Goal: Task Accomplishment & Management: Use online tool/utility

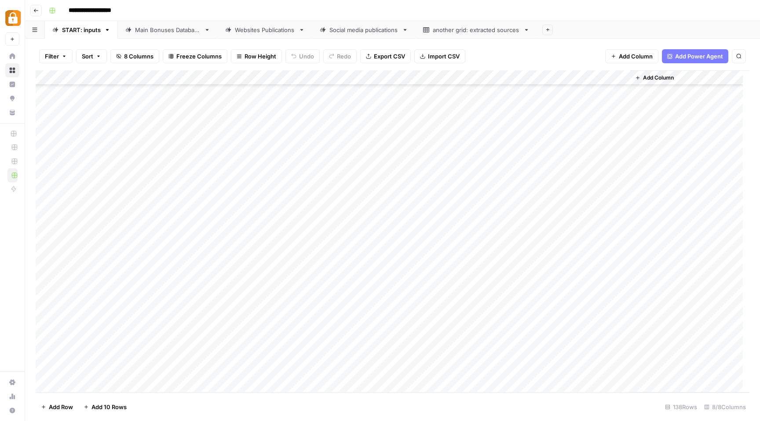
scroll to position [1770, 0]
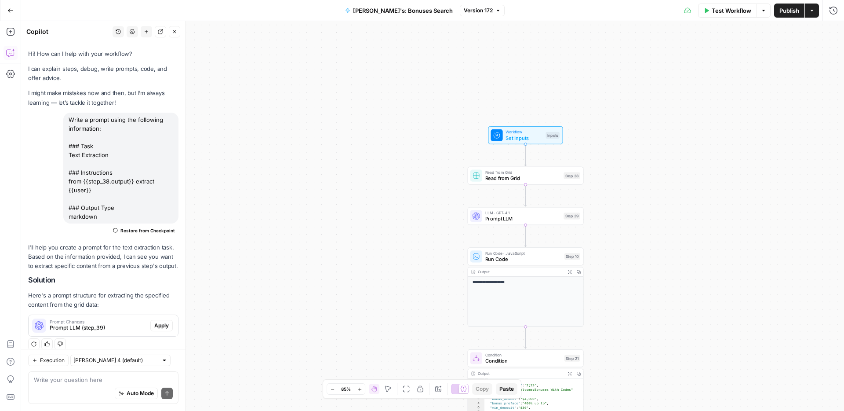
scroll to position [18, 0]
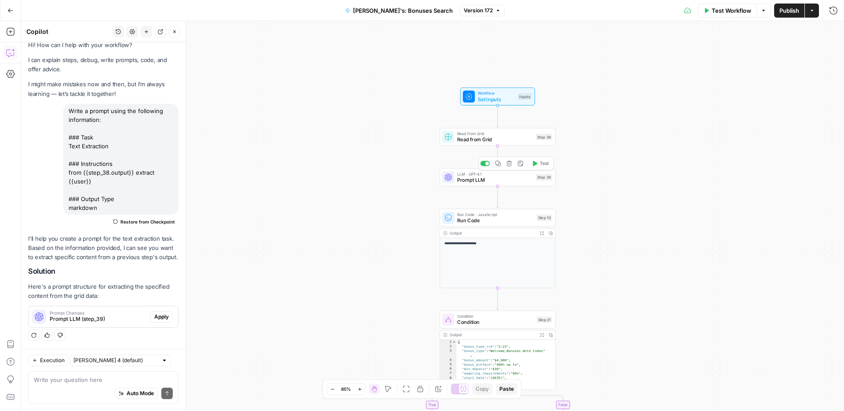
click at [511, 181] on span "Prompt LLM" at bounding box center [495, 179] width 76 height 7
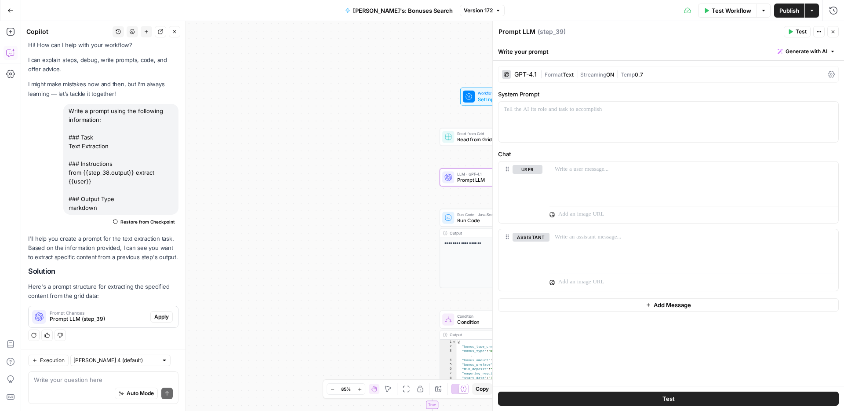
click at [832, 33] on icon "button" at bounding box center [833, 31] width 5 height 5
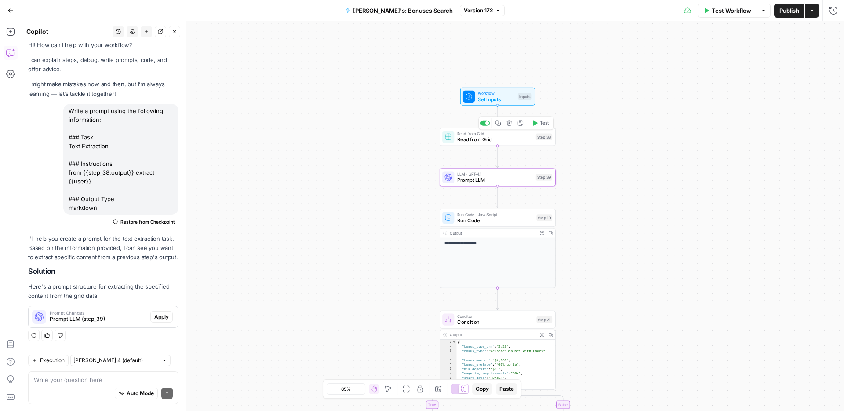
click at [486, 139] on span "Read from Grid" at bounding box center [495, 139] width 76 height 7
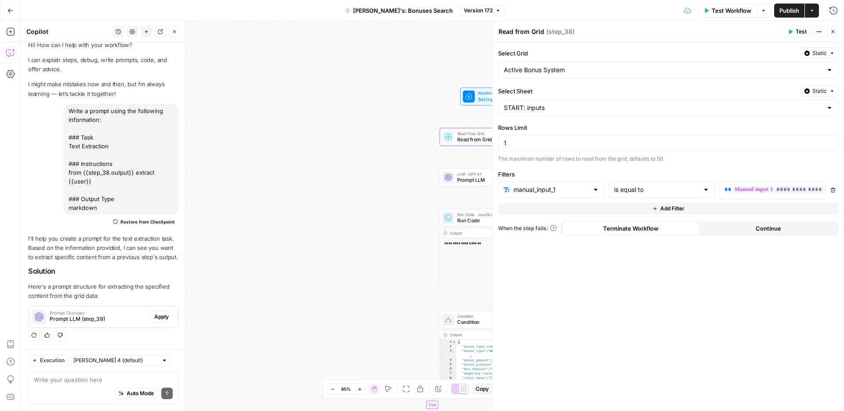
click at [471, 180] on span "Prompt LLM" at bounding box center [495, 179] width 76 height 7
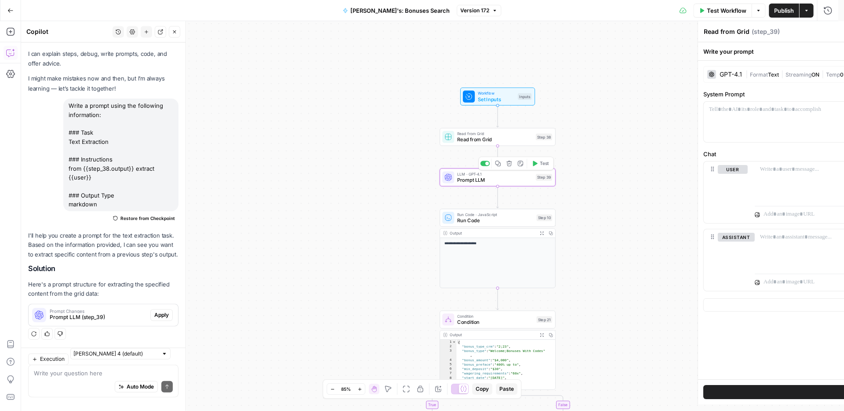
type textarea "Prompt LLM"
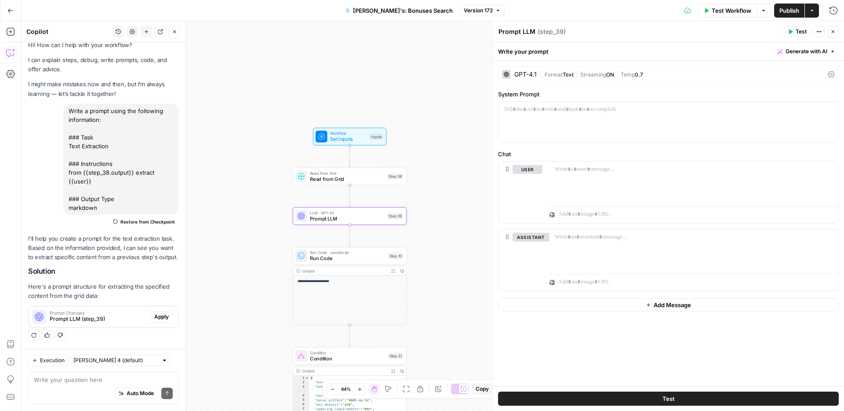
click at [154, 320] on span "Apply" at bounding box center [161, 317] width 15 height 8
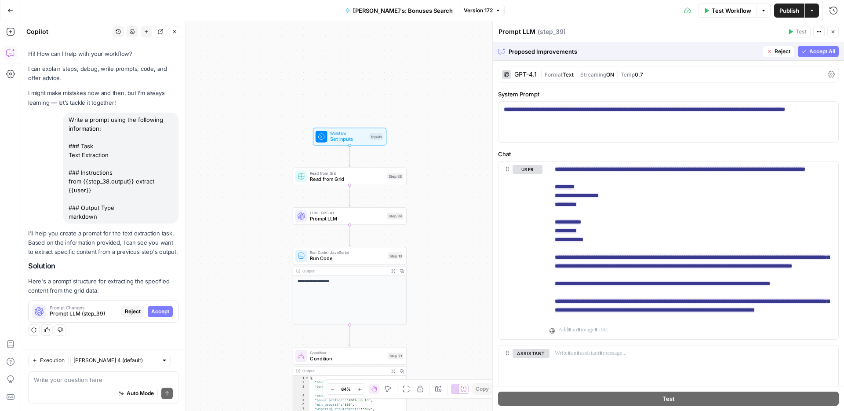
click at [810, 51] on span "Accept All" at bounding box center [823, 51] width 26 height 8
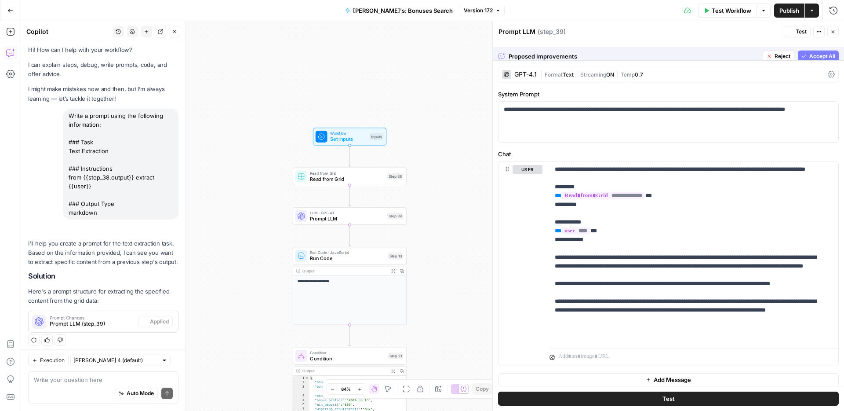
scroll to position [18, 0]
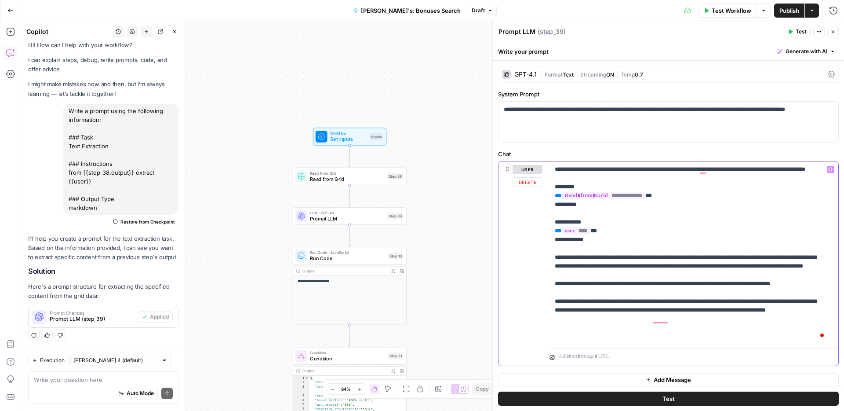
click at [617, 239] on p "**********" at bounding box center [691, 253] width 272 height 176
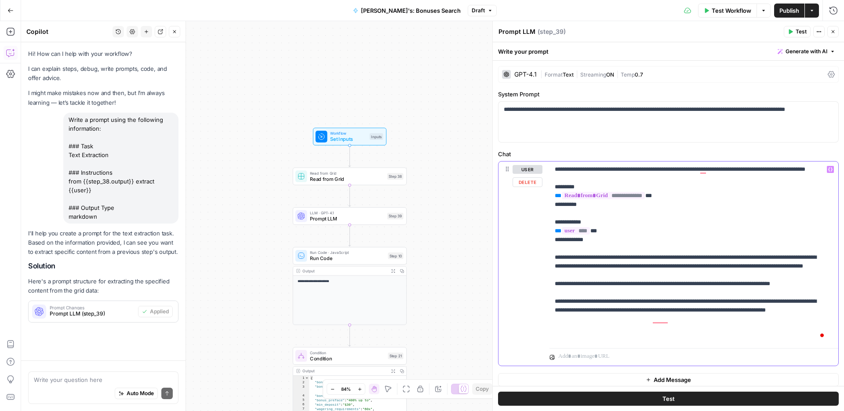
scroll to position [0, 0]
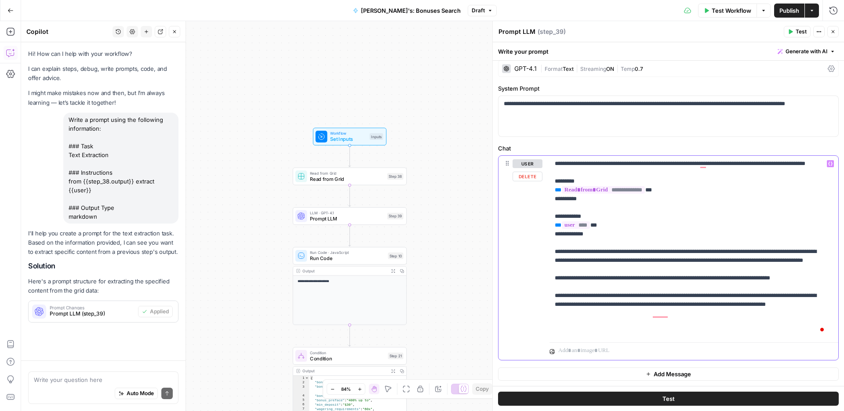
click at [613, 276] on p "**********" at bounding box center [691, 247] width 272 height 176
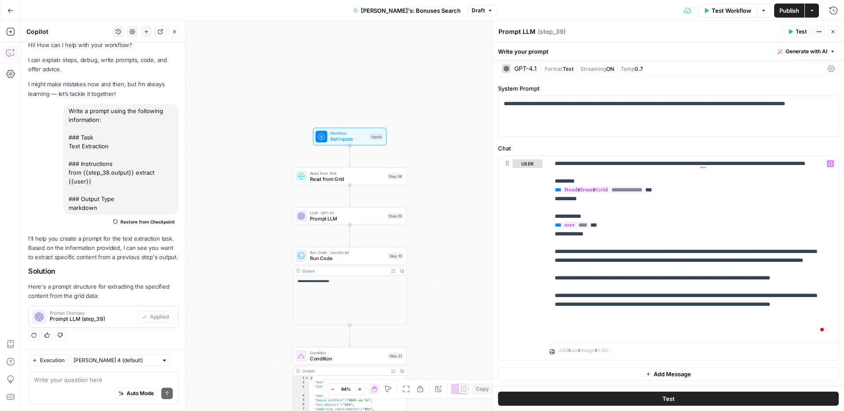
click at [655, 397] on button "Test" at bounding box center [668, 398] width 341 height 14
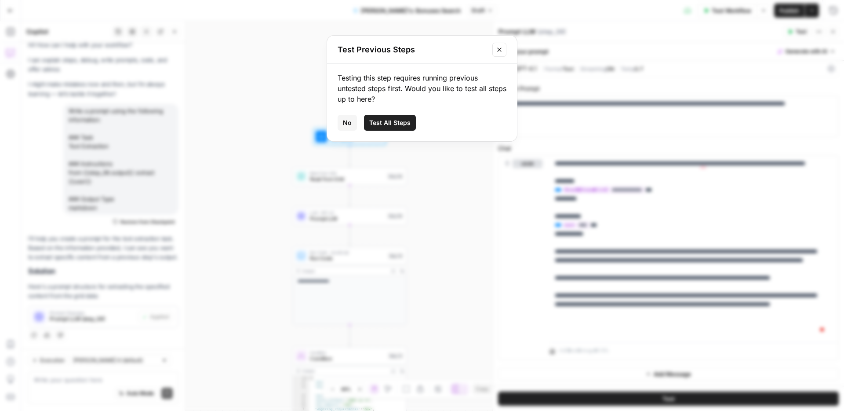
click at [497, 51] on icon "Close modal" at bounding box center [499, 49] width 7 height 7
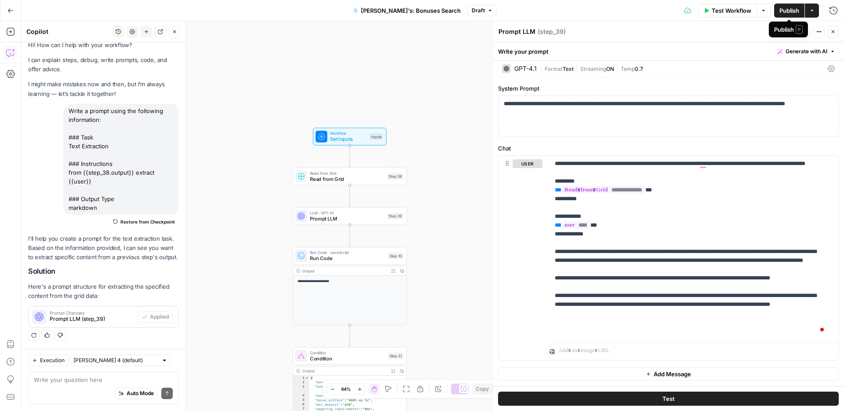
click at [784, 7] on span "Publish" at bounding box center [790, 10] width 20 height 9
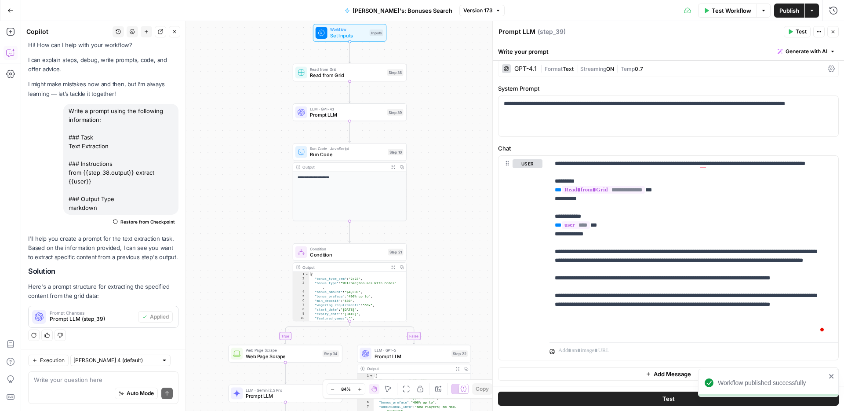
click at [836, 32] on button "Close" at bounding box center [833, 31] width 11 height 11
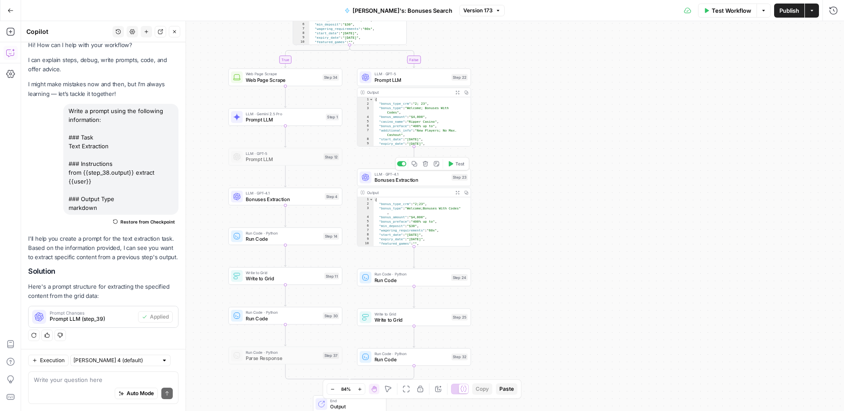
click at [416, 179] on span "Bonuses Extraction" at bounding box center [412, 179] width 74 height 7
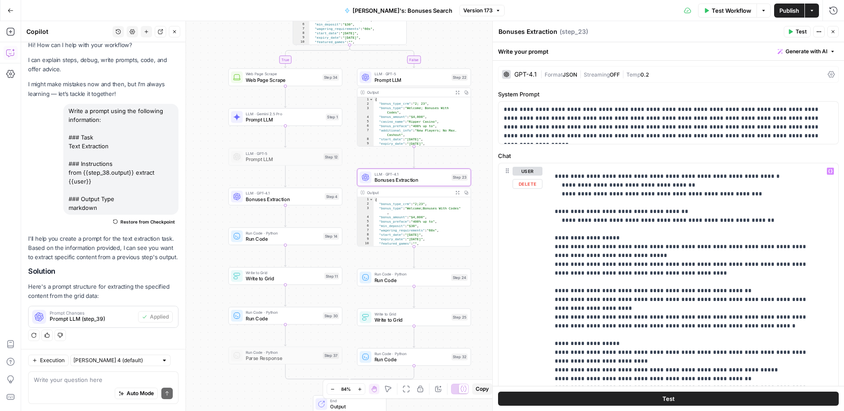
scroll to position [1335, 0]
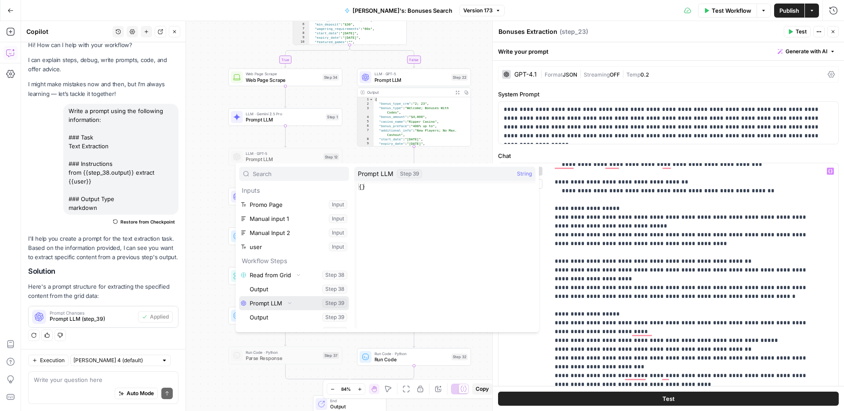
click at [290, 303] on icon "button" at bounding box center [289, 302] width 5 height 5
click at [290, 303] on icon "button" at bounding box center [290, 303] width 2 height 3
click at [285, 313] on button "Select variable Output" at bounding box center [298, 317] width 101 height 14
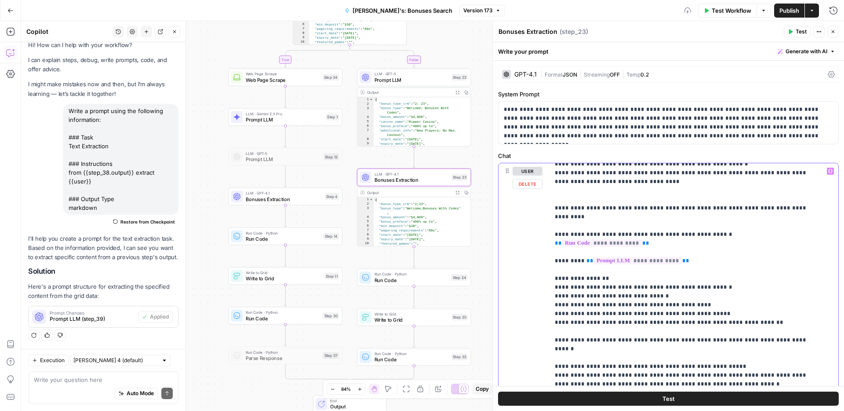
scroll to position [0, 0]
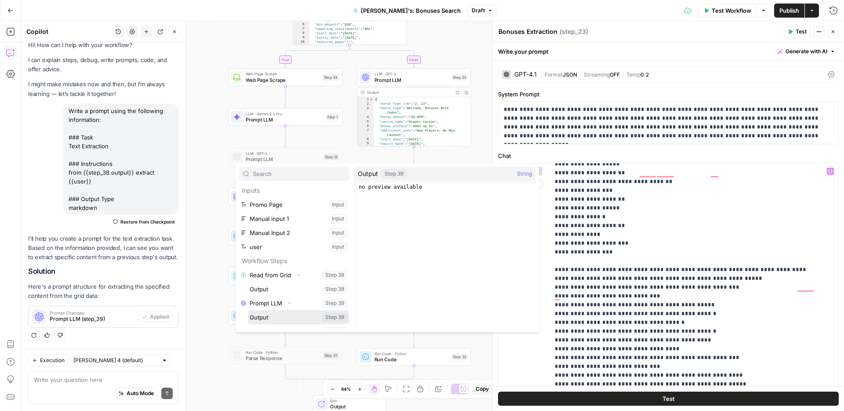
click at [273, 316] on button "Select variable Output" at bounding box center [298, 317] width 101 height 14
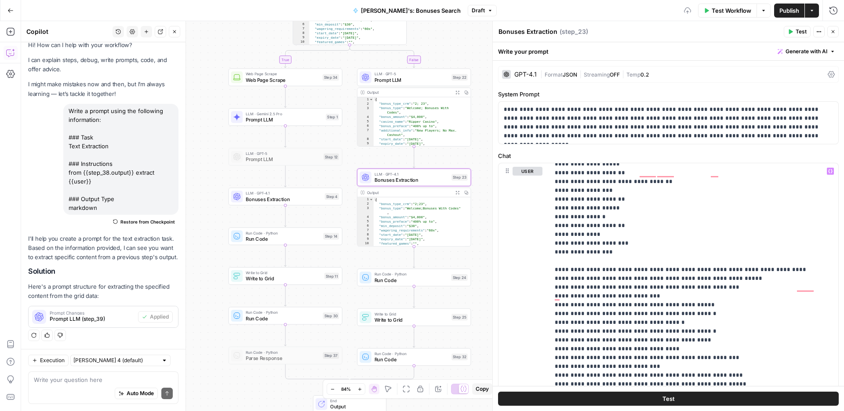
click at [790, 10] on span "Publish" at bounding box center [790, 10] width 20 height 9
click at [268, 196] on span "Bonuses Extraction" at bounding box center [284, 198] width 76 height 7
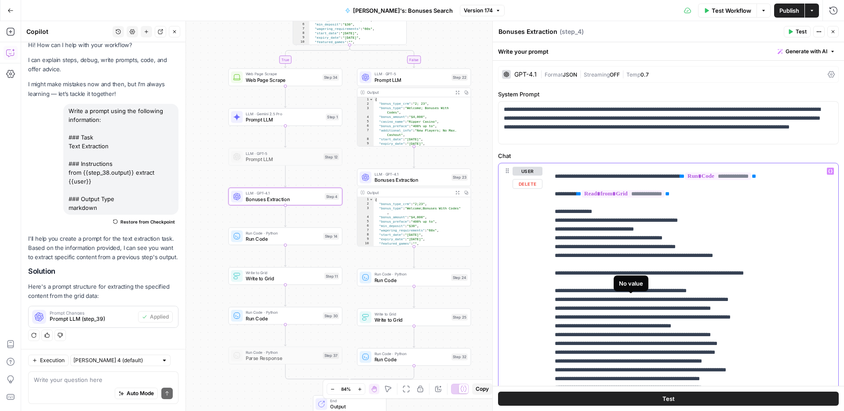
click at [660, 197] on span "**********" at bounding box center [623, 193] width 83 height 7
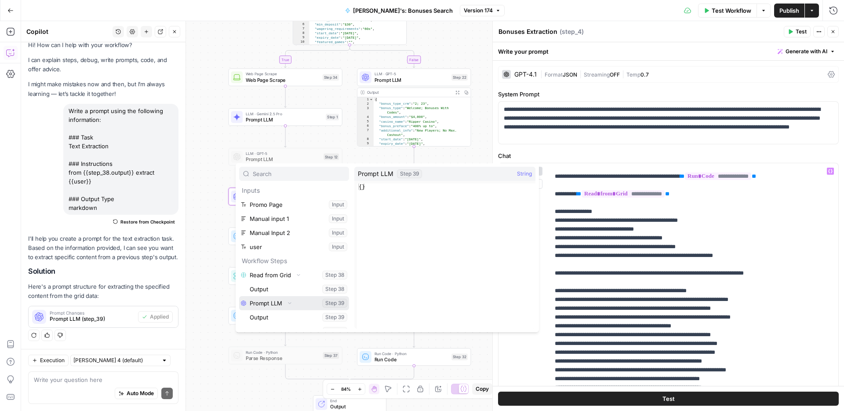
click at [289, 302] on icon "button" at bounding box center [289, 302] width 5 height 5
click at [288, 303] on icon "button" at bounding box center [289, 302] width 5 height 5
click at [277, 314] on button "Select variable Output" at bounding box center [298, 317] width 101 height 14
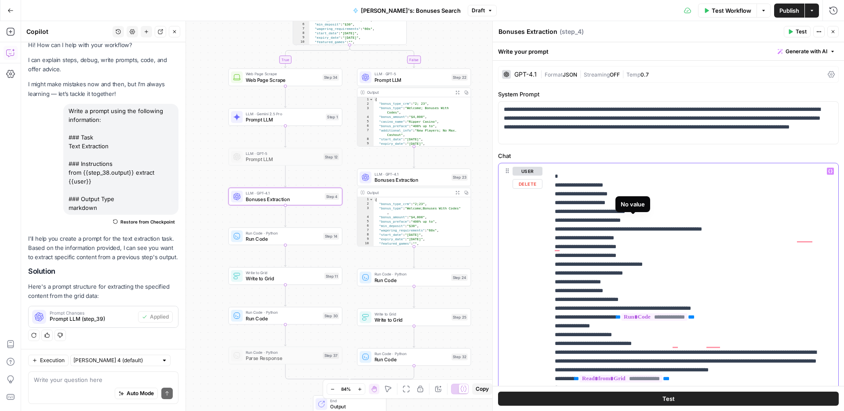
click at [655, 118] on span "**********" at bounding box center [625, 114] width 83 height 7
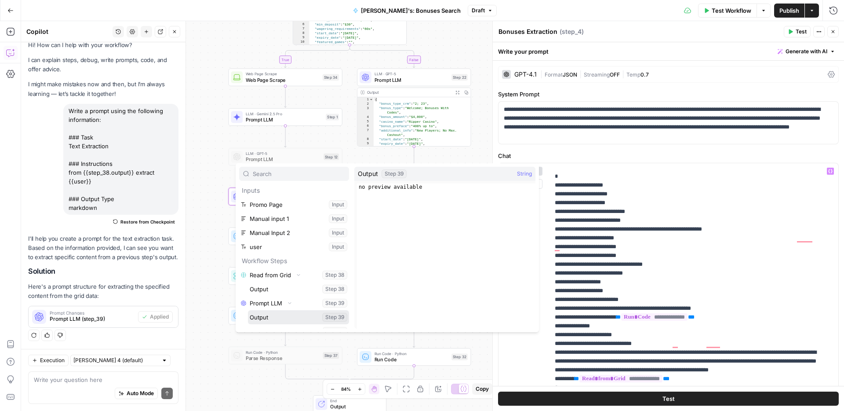
click at [275, 314] on button "Select variable Output" at bounding box center [298, 317] width 101 height 14
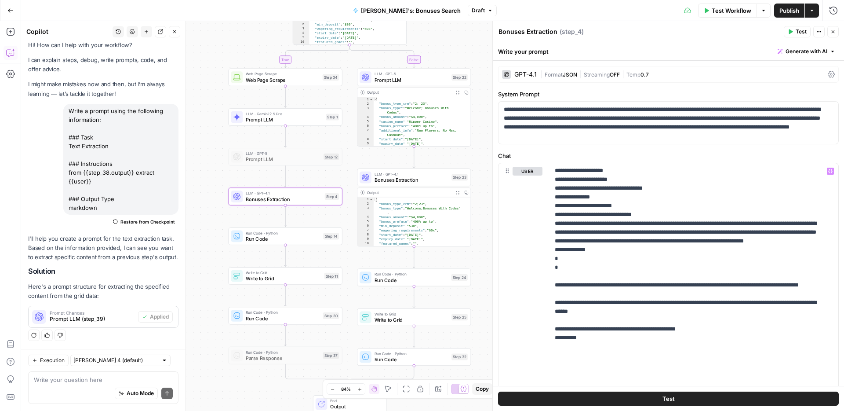
click at [793, 6] on span "Publish" at bounding box center [790, 10] width 20 height 9
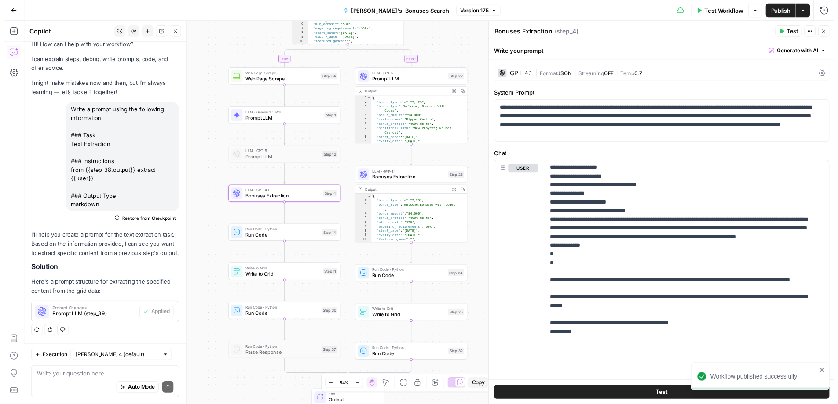
scroll to position [4530, 0]
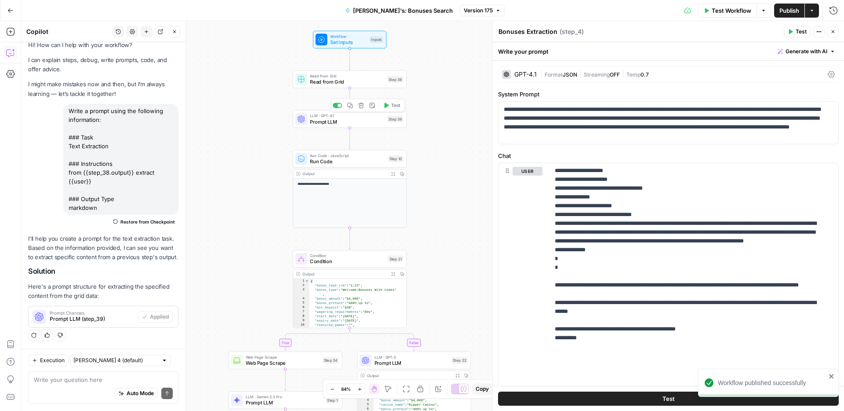
click at [332, 120] on span "Prompt LLM" at bounding box center [347, 121] width 74 height 7
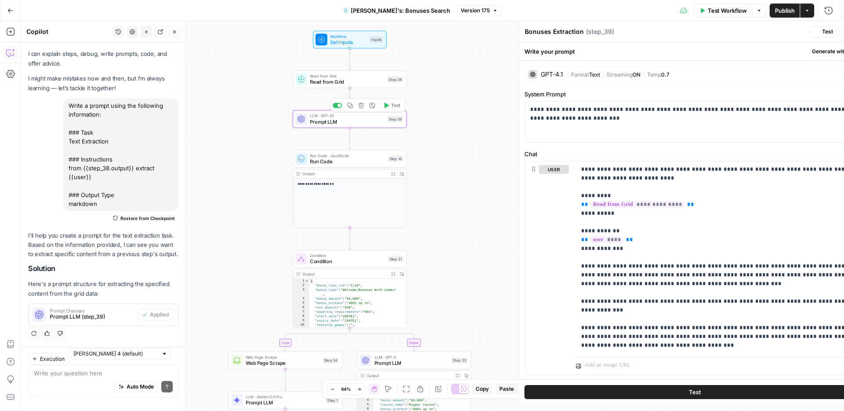
type textarea "Prompt LLM"
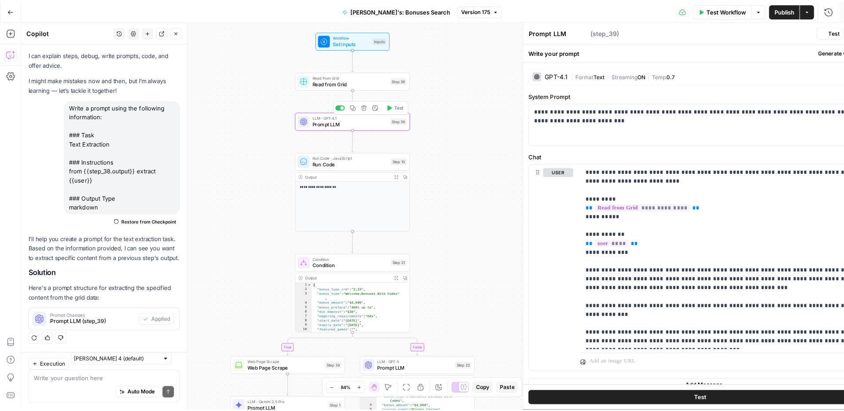
scroll to position [18, 0]
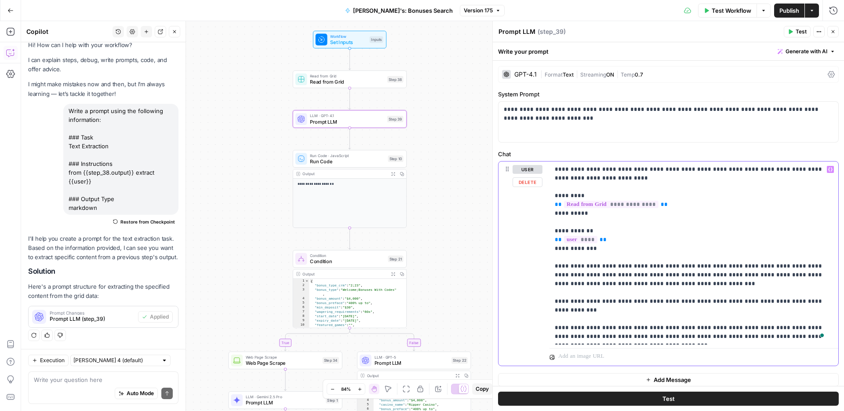
click at [670, 286] on p "**********" at bounding box center [691, 253] width 272 height 176
drag, startPoint x: 555, startPoint y: 266, endPoint x: 628, endPoint y: 351, distance: 112.0
click at [628, 351] on div "**********" at bounding box center [694, 263] width 289 height 204
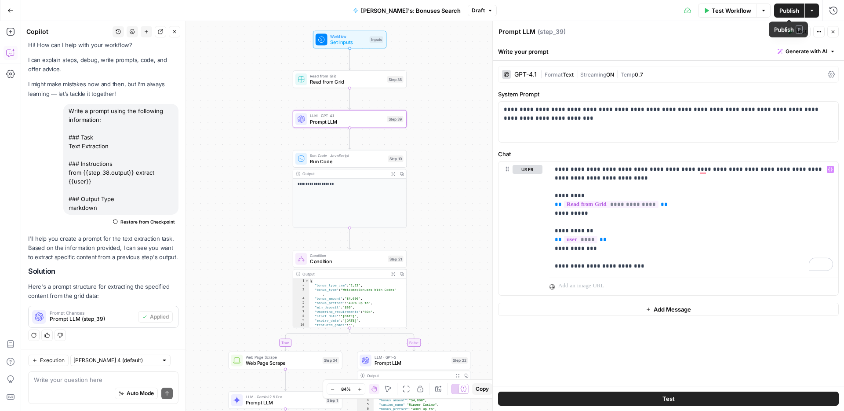
click at [784, 10] on span "Publish" at bounding box center [790, 10] width 20 height 9
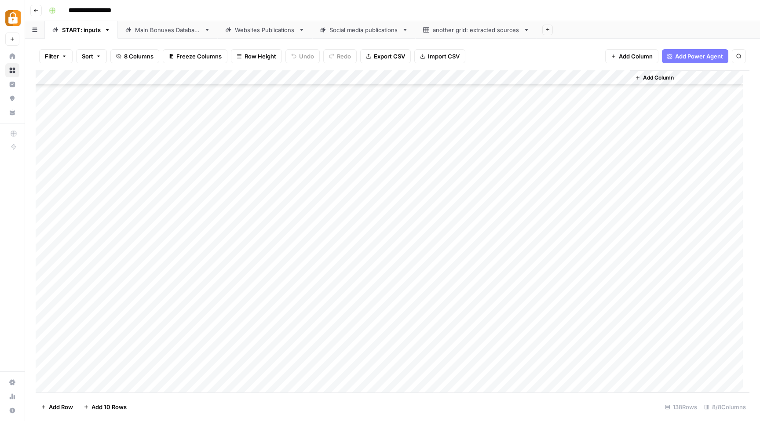
scroll to position [1770, 0]
click at [621, 340] on div "Add Column" at bounding box center [393, 231] width 714 height 322
click at [623, 356] on div "Add Column" at bounding box center [393, 231] width 714 height 322
click at [621, 281] on div "Add Column" at bounding box center [393, 231] width 714 height 322
click at [622, 296] on div "Add Column" at bounding box center [393, 231] width 714 height 322
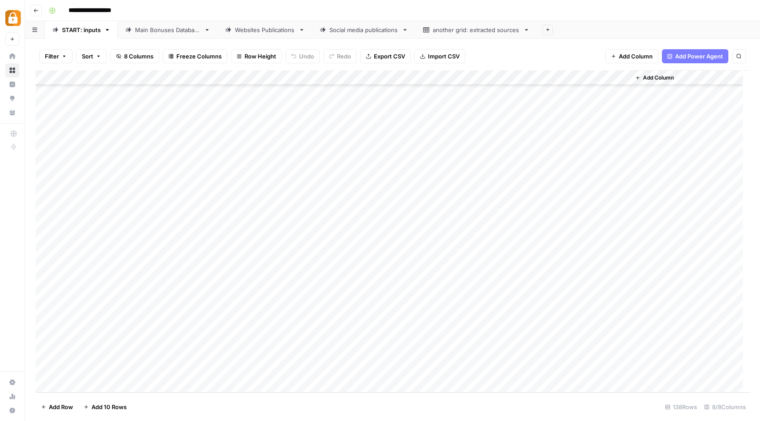
click at [170, 29] on div "Main Bonuses Database" at bounding box center [168, 30] width 66 height 9
click at [153, 362] on div "Add Column" at bounding box center [393, 231] width 714 height 322
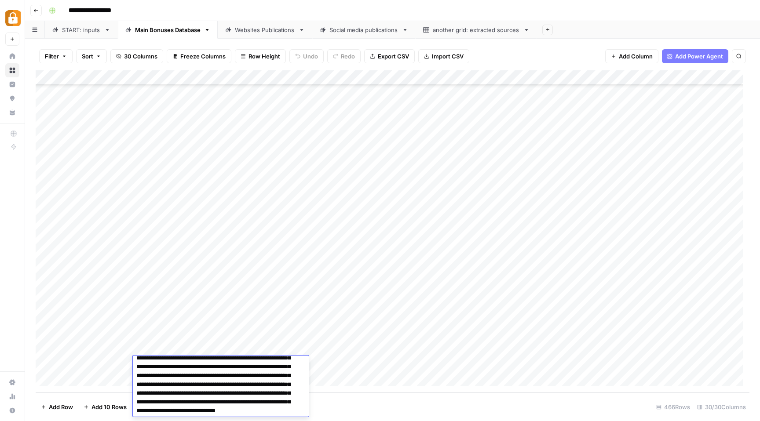
scroll to position [0, 0]
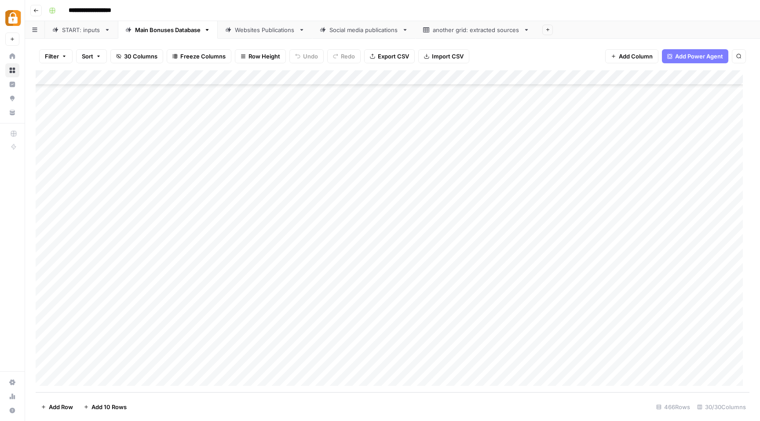
click at [161, 346] on div "Add Column" at bounding box center [393, 231] width 714 height 322
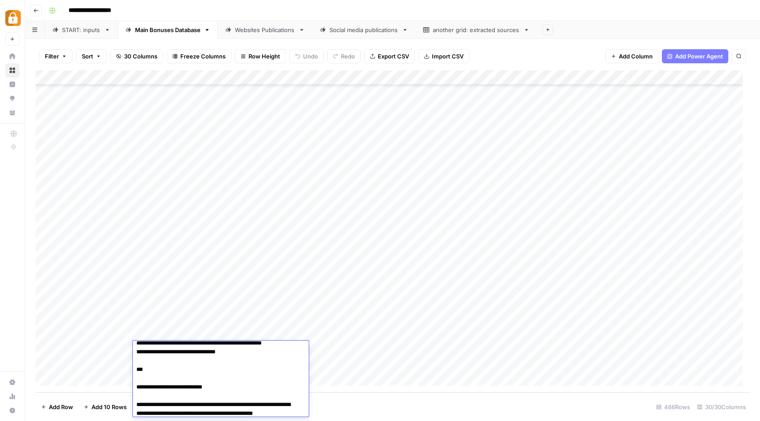
scroll to position [288, 0]
click at [487, 357] on div "Add Column" at bounding box center [393, 231] width 714 height 322
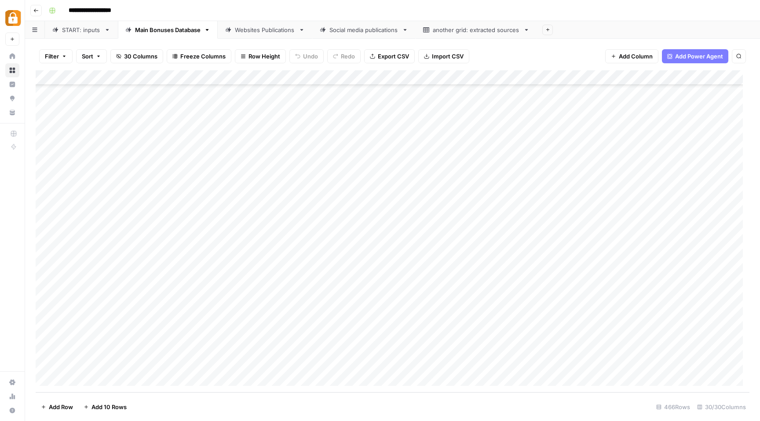
click at [46, 347] on div "Add Column" at bounding box center [393, 231] width 714 height 322
click at [44, 362] on div "Add Column" at bounding box center [393, 231] width 714 height 322
click at [63, 407] on span "Delete 2 Rows" at bounding box center [60, 407] width 39 height 9
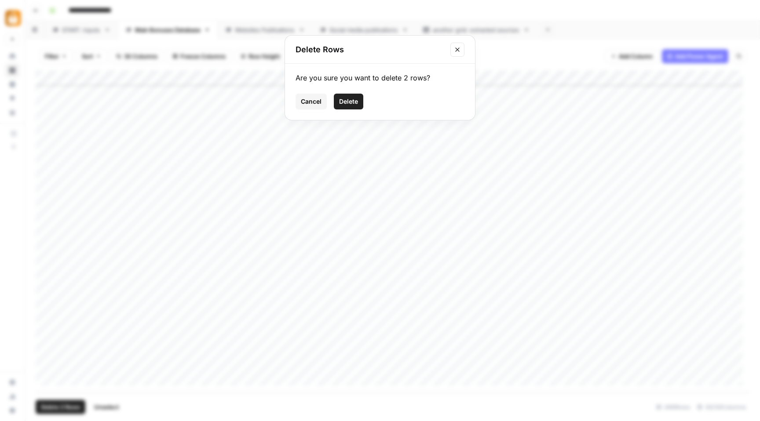
click at [350, 104] on span "Delete" at bounding box center [348, 101] width 19 height 9
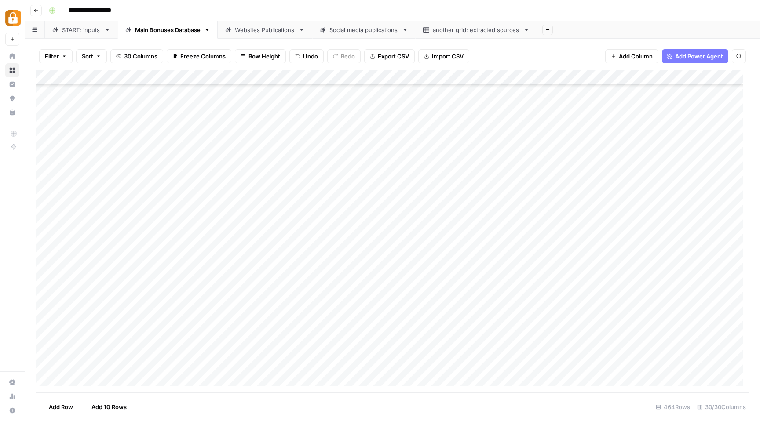
scroll to position [6651, 0]
click at [66, 33] on div "START: inputs" at bounding box center [81, 30] width 39 height 9
click at [624, 342] on div "Add Column" at bounding box center [393, 231] width 714 height 322
click at [622, 357] on div "Add Column" at bounding box center [393, 231] width 714 height 322
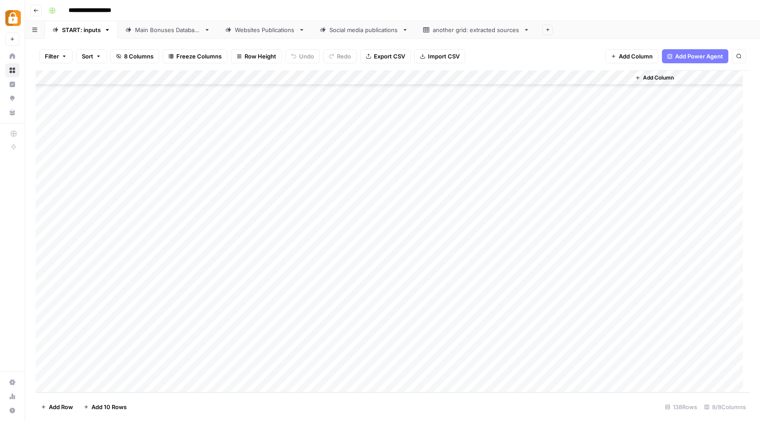
click at [158, 30] on div "Main Bonuses Database" at bounding box center [168, 30] width 66 height 9
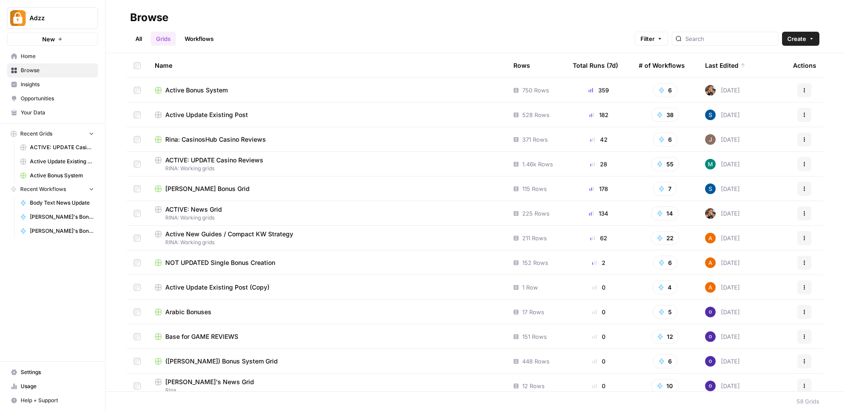
click at [368, 111] on div "Active Update Existing Post" at bounding box center [327, 114] width 345 height 9
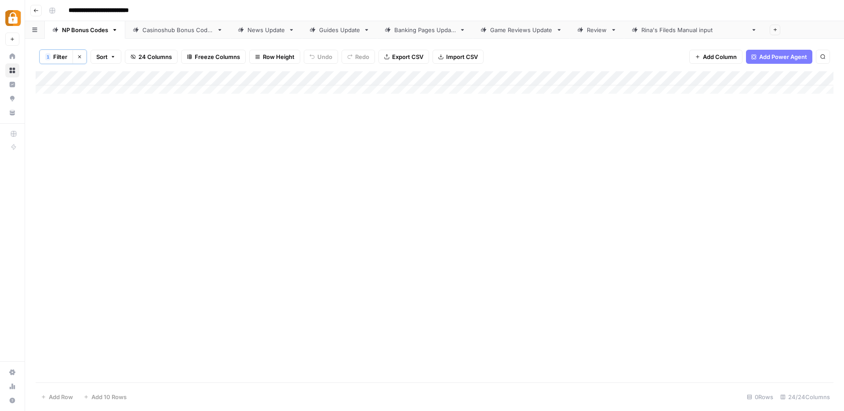
click at [540, 78] on div "Add Column" at bounding box center [435, 85] width 798 height 29
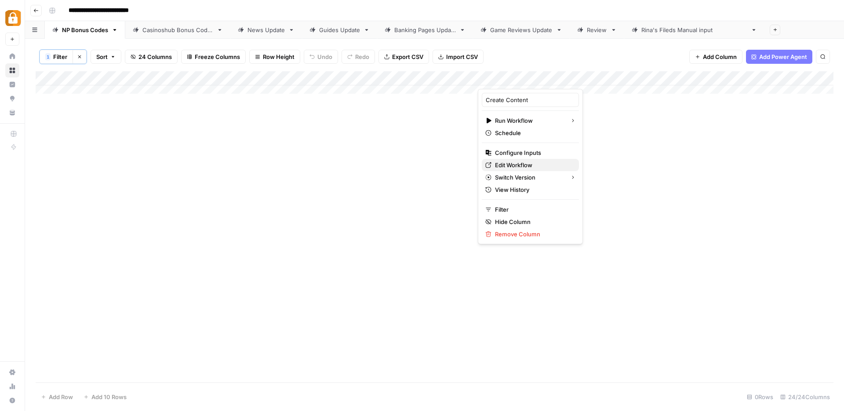
click at [497, 161] on span "Edit Workflow" at bounding box center [533, 165] width 77 height 9
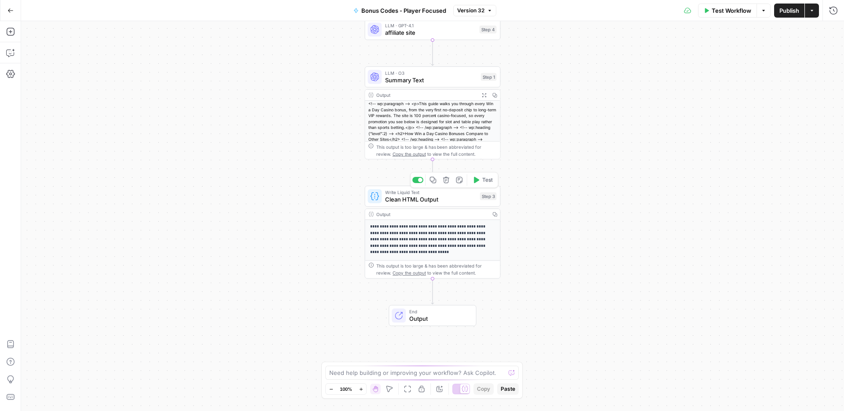
click at [384, 200] on div "Write Liquid Text Clean HTML Output Step 3 Copy step Delete step Add Note Test" at bounding box center [432, 196] width 129 height 15
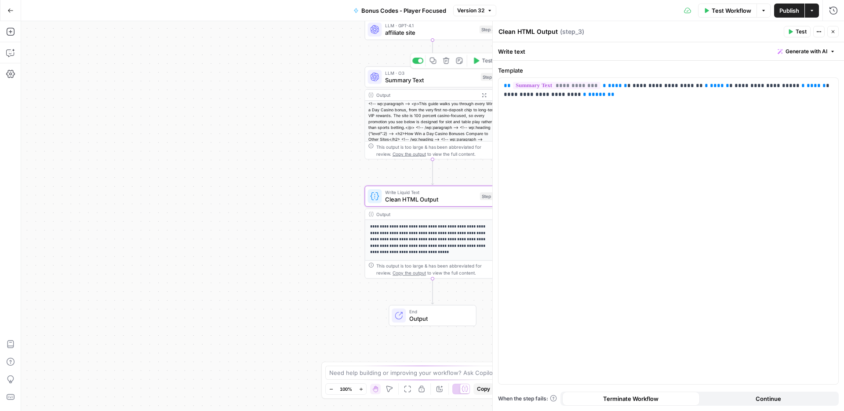
click at [434, 75] on span "LLM · O3" at bounding box center [431, 72] width 92 height 7
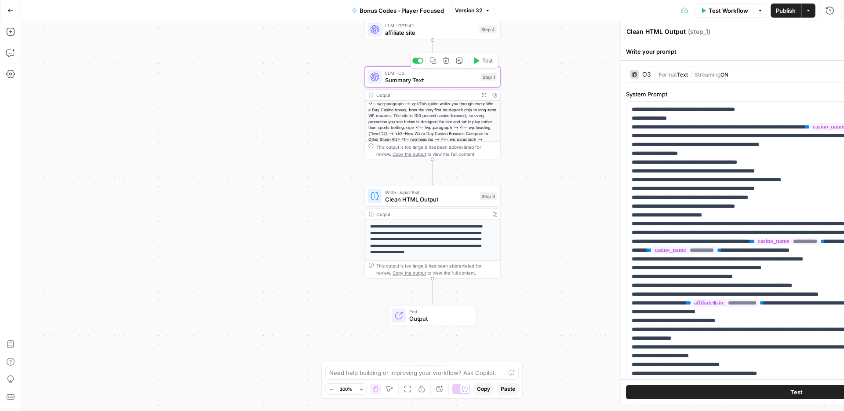
type textarea "Summary Text"
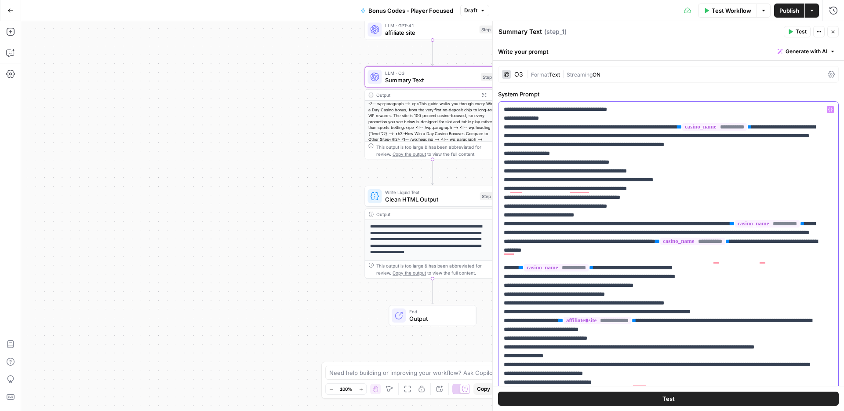
click at [502, 365] on div "**********" at bounding box center [665, 281] width 333 height 358
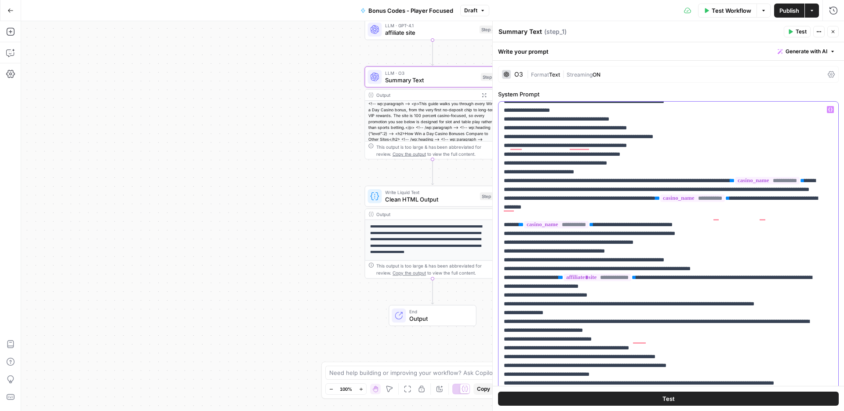
scroll to position [48, 0]
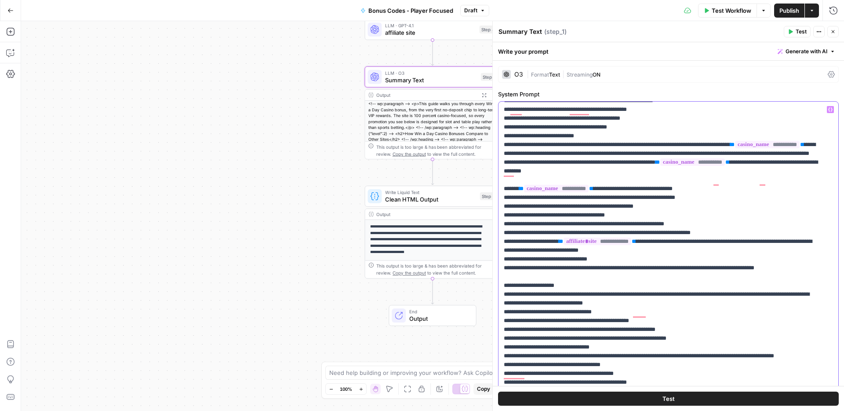
scroll to position [0, 0]
click at [501, 346] on div "**********" at bounding box center [665, 281] width 333 height 358
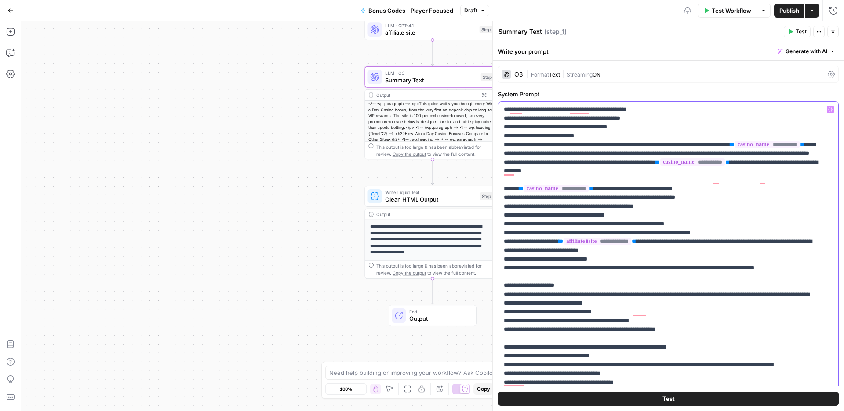
click at [501, 364] on div "**********" at bounding box center [665, 281] width 333 height 358
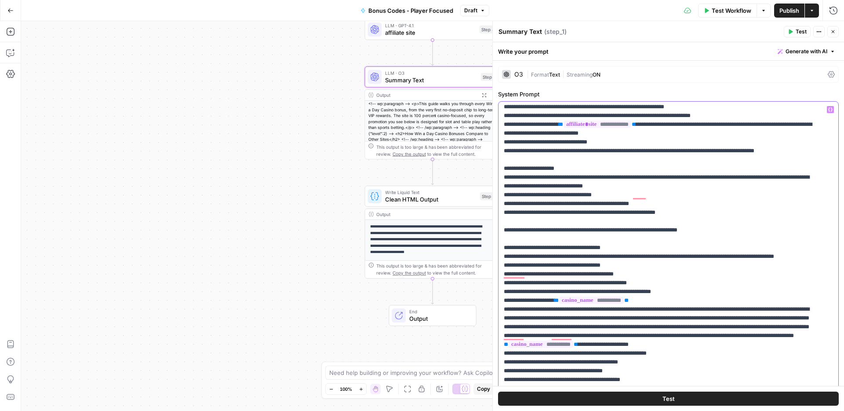
scroll to position [201, 0]
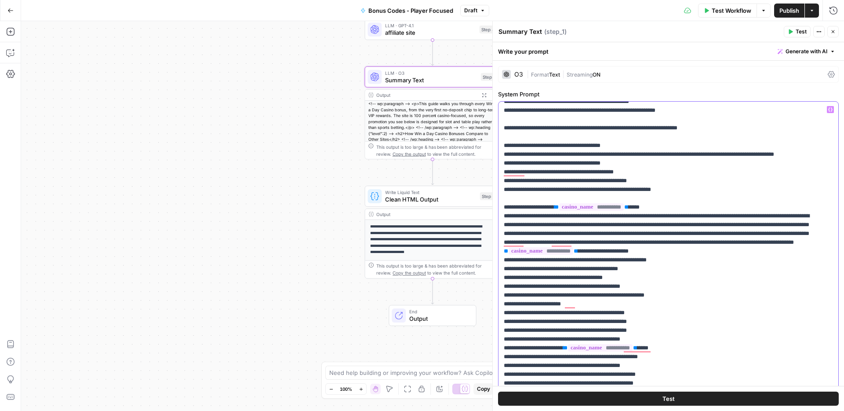
scroll to position [299, 0]
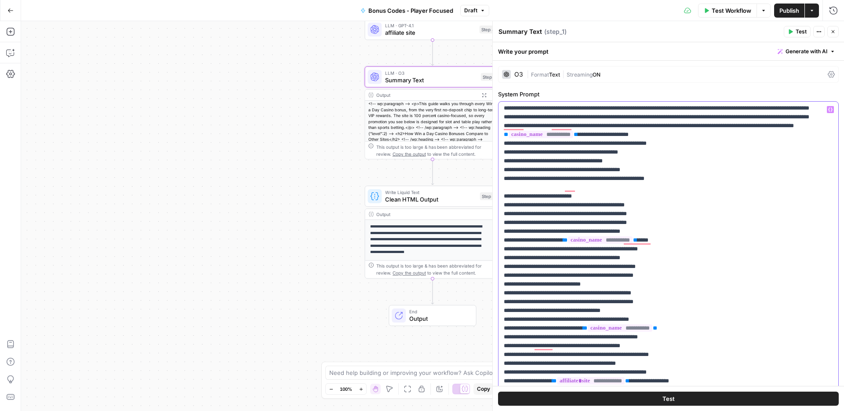
click at [504, 265] on p "**********" at bounding box center [662, 367] width 316 height 1354
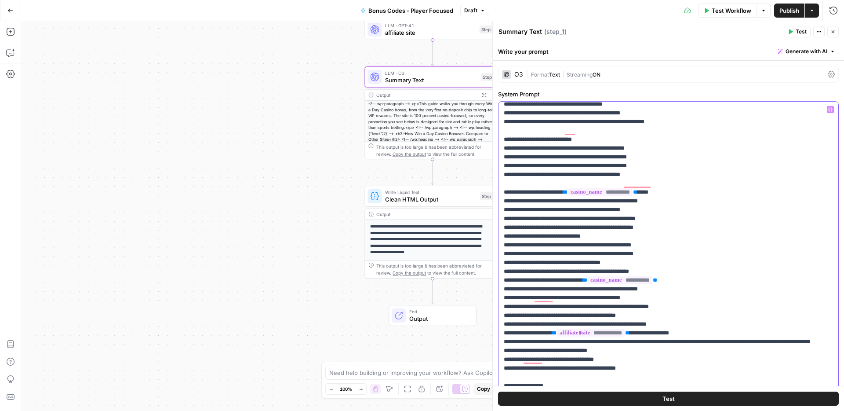
click at [504, 262] on p "**********" at bounding box center [662, 315] width 316 height 1363
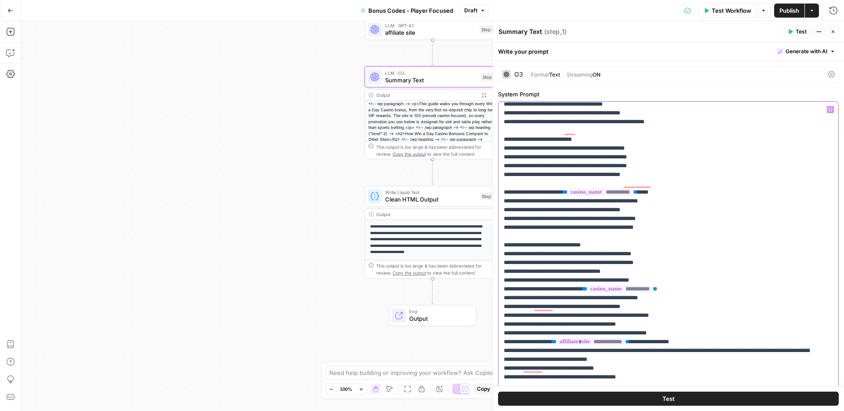
click at [633, 272] on p "**********" at bounding box center [662, 320] width 316 height 1372
click at [504, 315] on p "**********" at bounding box center [662, 320] width 316 height 1372
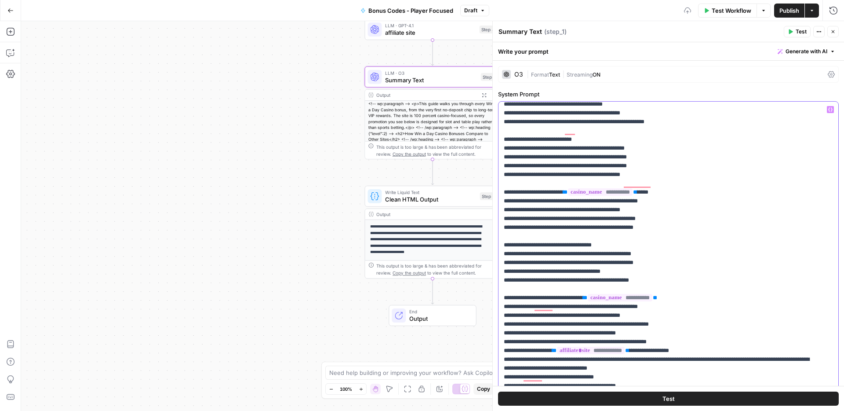
click at [710, 321] on p "**********" at bounding box center [662, 324] width 316 height 1381
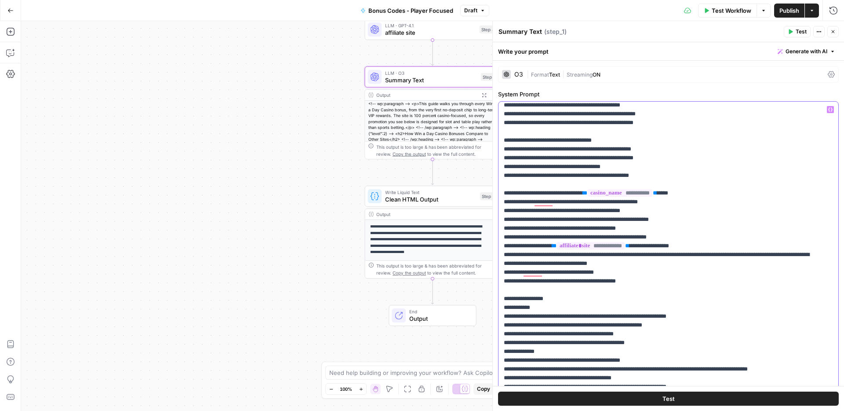
click at [502, 272] on div "**********" at bounding box center [665, 281] width 333 height 358
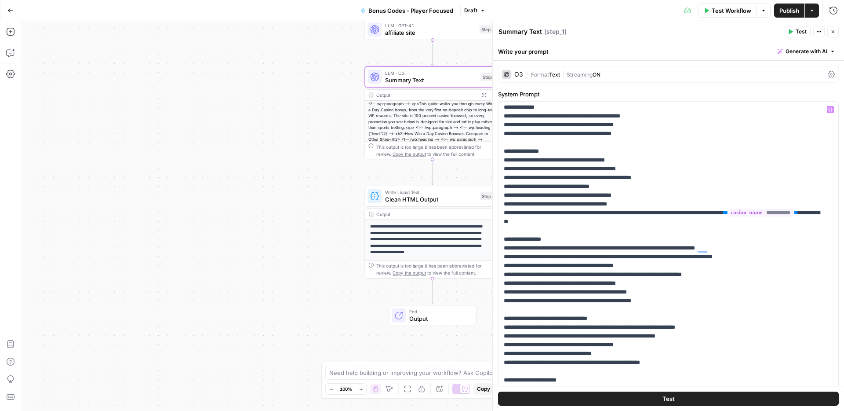
click at [791, 13] on span "Publish" at bounding box center [790, 10] width 20 height 9
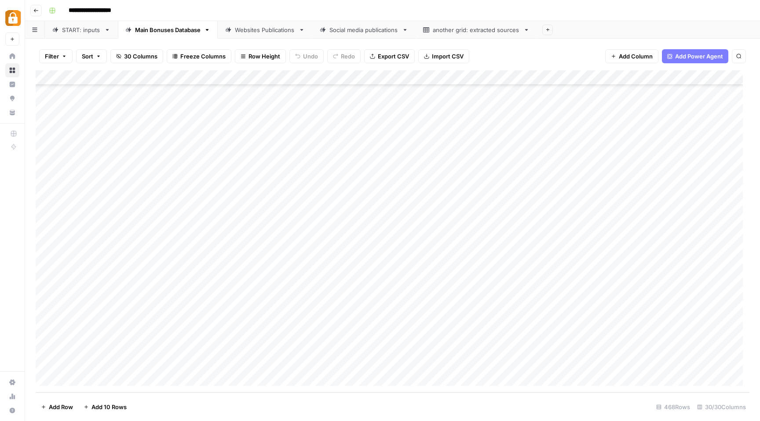
scroll to position [6710, 0]
click at [80, 33] on div "START: inputs" at bounding box center [81, 30] width 39 height 9
click at [620, 326] on div "Add Column" at bounding box center [393, 231] width 714 height 322
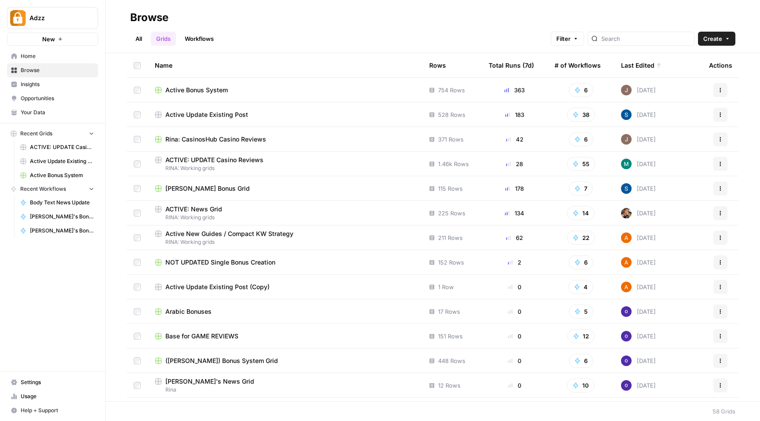
click at [210, 114] on span "Active Update Existing Post" at bounding box center [206, 114] width 83 height 9
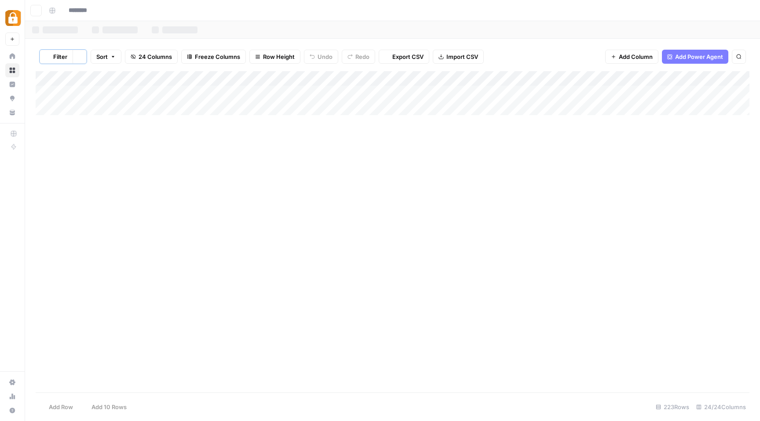
type input "**********"
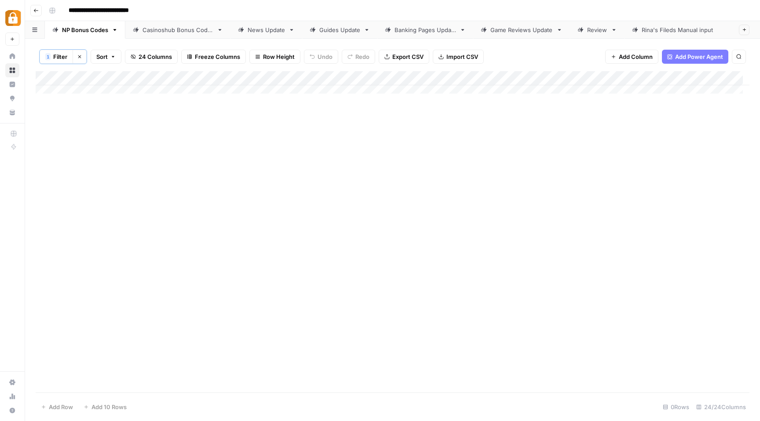
click at [82, 58] on icon "button" at bounding box center [79, 56] width 5 height 5
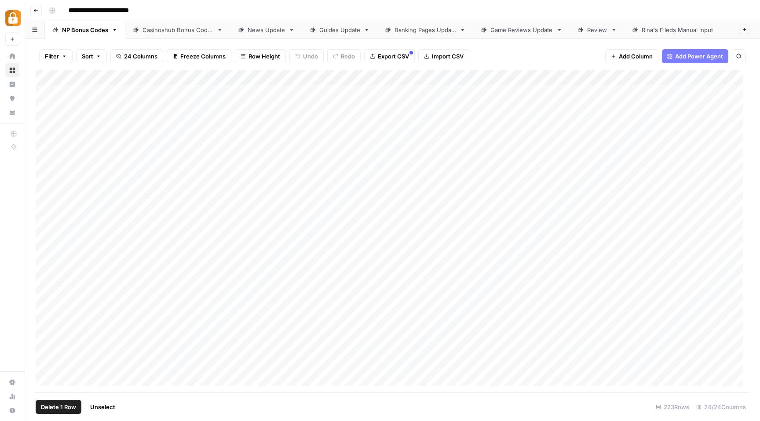
click at [47, 330] on div "Add Column" at bounding box center [393, 231] width 714 height 322
click at [518, 177] on div "Add Column" at bounding box center [393, 231] width 714 height 322
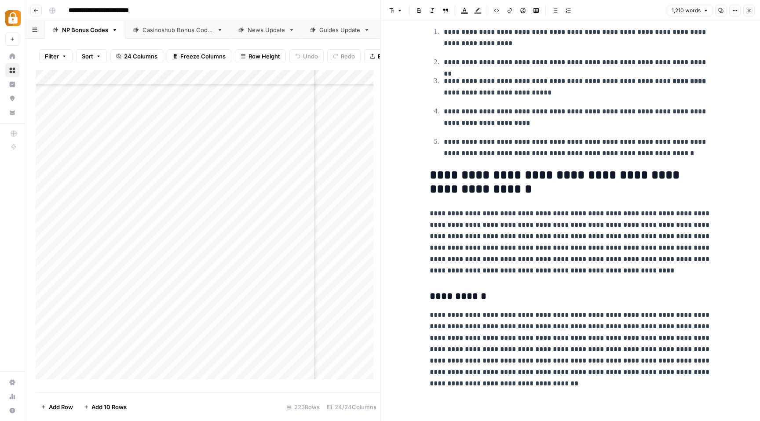
scroll to position [322, 284]
click at [749, 11] on icon "button" at bounding box center [748, 10] width 5 height 5
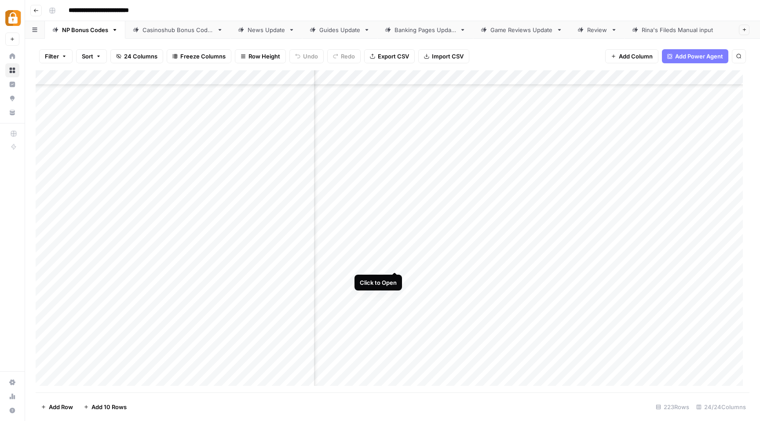
click at [393, 265] on div "Add Column" at bounding box center [393, 231] width 714 height 322
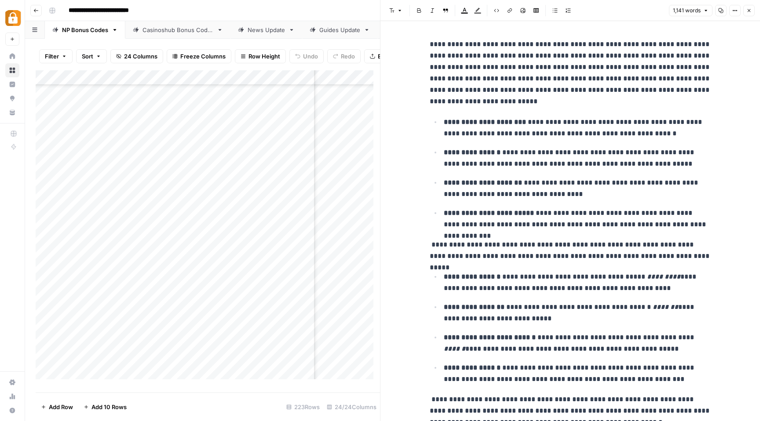
click at [753, 10] on button "Close" at bounding box center [748, 10] width 11 height 11
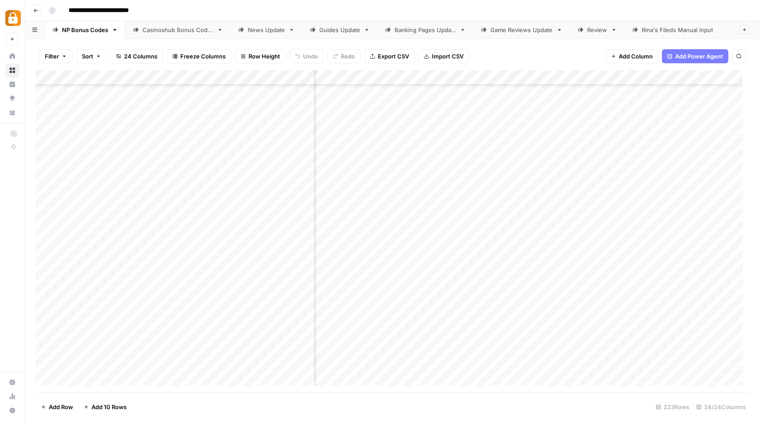
scroll to position [1987, 284]
click at [738, 52] on button "Search" at bounding box center [739, 56] width 14 height 14
type input "******"
click at [423, 212] on div "Add Column" at bounding box center [393, 231] width 714 height 322
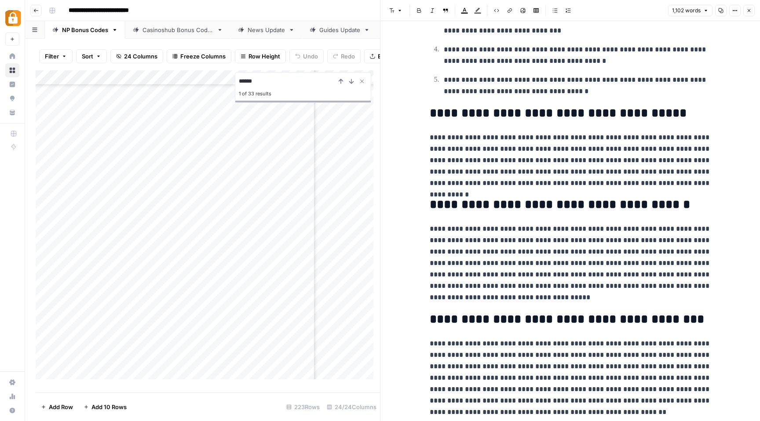
scroll to position [1264, 0]
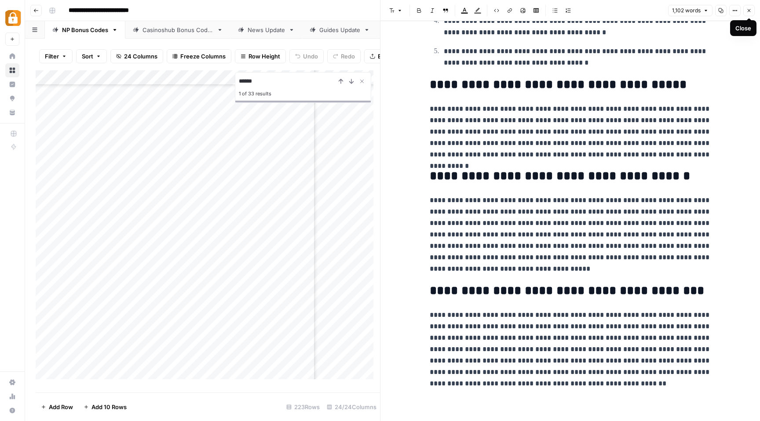
click at [748, 12] on icon "button" at bounding box center [748, 10] width 5 height 5
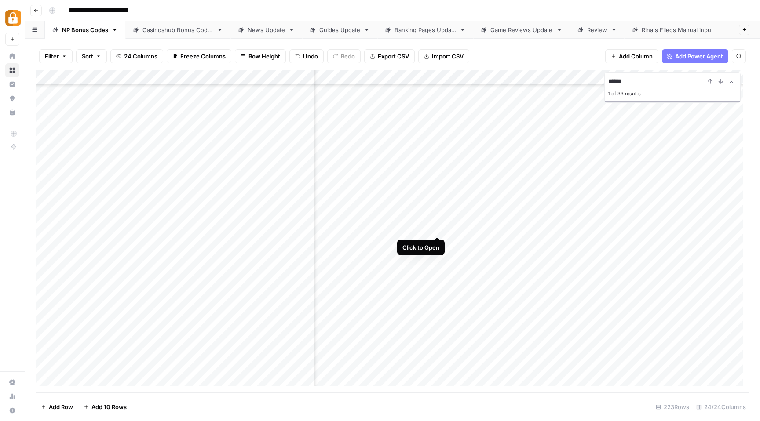
click at [435, 230] on div "Add Column" at bounding box center [393, 231] width 714 height 322
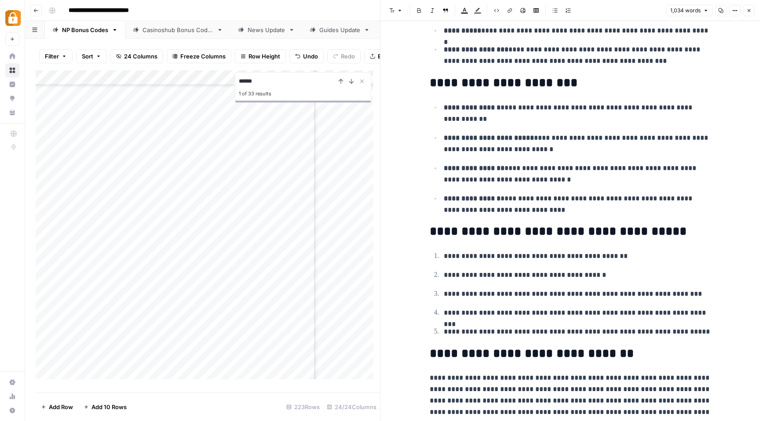
scroll to position [1223, 0]
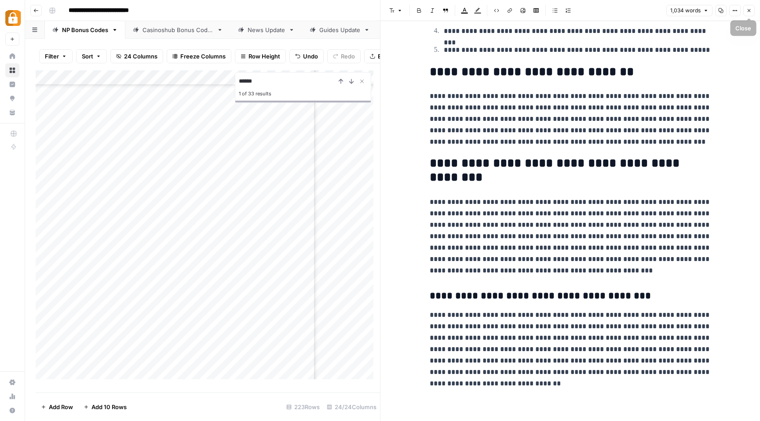
click at [752, 14] on button "Close" at bounding box center [748, 10] width 11 height 11
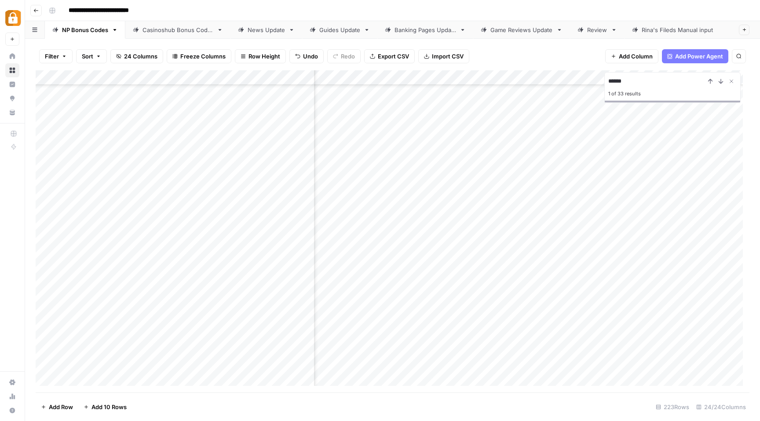
scroll to position [2437, 237]
click at [431, 136] on div "Add Column" at bounding box center [393, 231] width 714 height 322
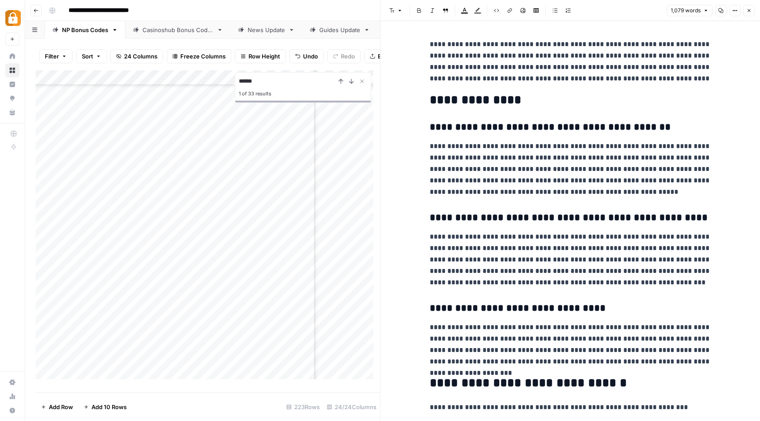
click at [748, 11] on icon "button" at bounding box center [748, 10] width 5 height 5
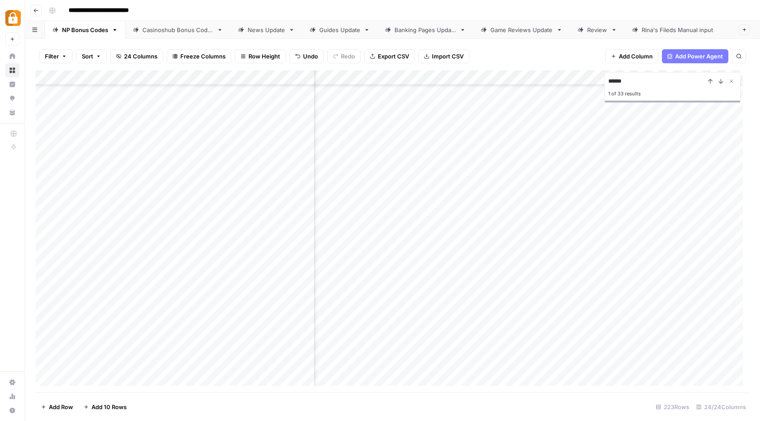
scroll to position [1997, 64]
click at [482, 172] on div "Add Column" at bounding box center [393, 231] width 714 height 322
click at [735, 81] on button "Close Search" at bounding box center [731, 81] width 11 height 11
click at [615, 175] on div "Add Column" at bounding box center [393, 231] width 714 height 322
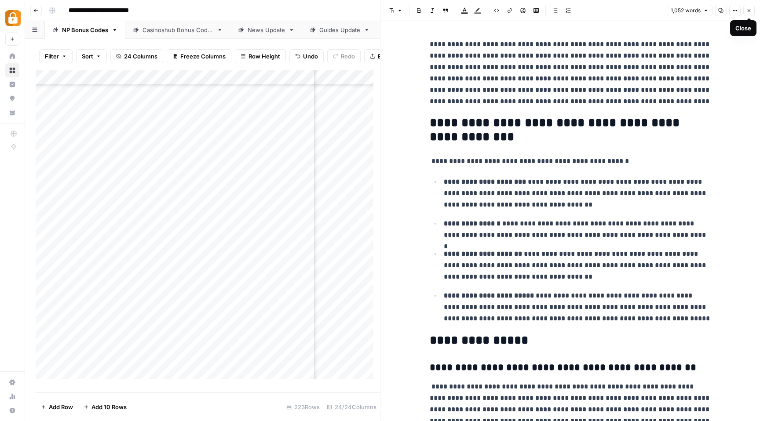
click at [749, 12] on icon "button" at bounding box center [748, 10] width 5 height 5
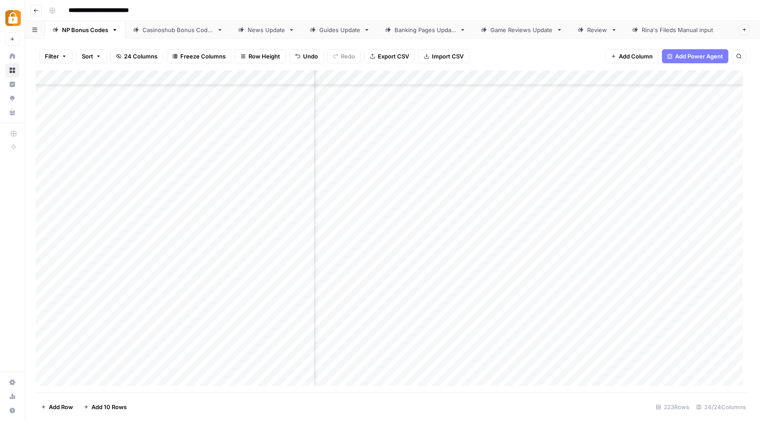
scroll to position [1668, 64]
click at [483, 351] on div "Add Column" at bounding box center [393, 231] width 714 height 322
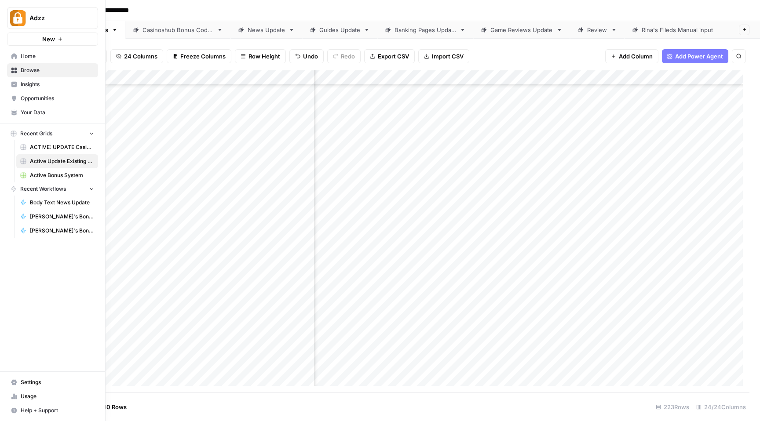
click at [11, 72] on icon at bounding box center [14, 70] width 6 height 6
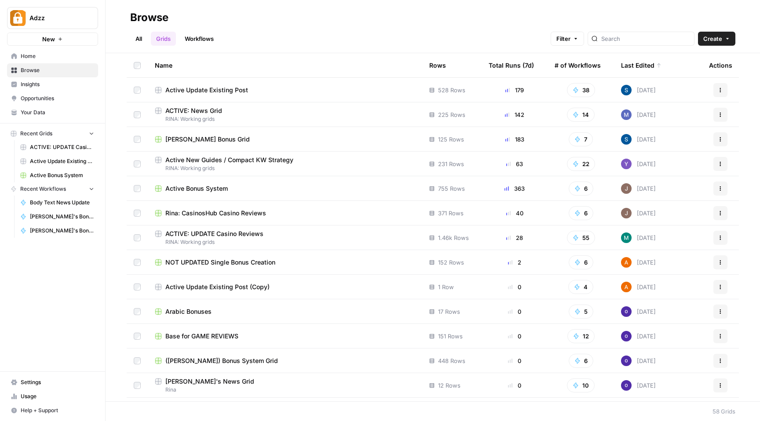
click at [223, 186] on span "Active Bonus System" at bounding box center [196, 188] width 62 height 9
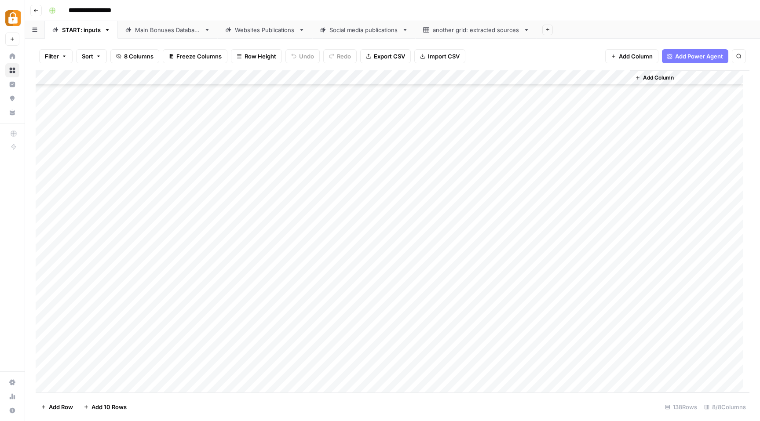
scroll to position [1770, 0]
click at [153, 31] on div "Main Bonuses Database" at bounding box center [168, 30] width 66 height 9
click at [373, 28] on div "Social media publications" at bounding box center [363, 30] width 69 height 9
click at [408, 31] on icon "button" at bounding box center [405, 30] width 6 height 6
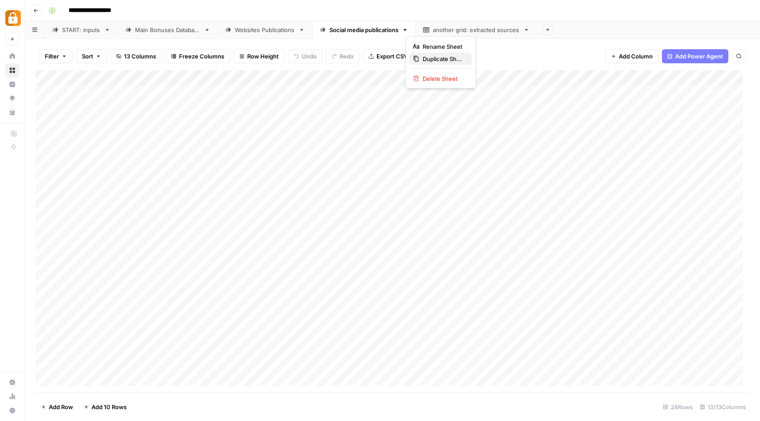
click at [422, 58] on div "Duplicate Sheet" at bounding box center [440, 59] width 55 height 9
click at [568, 35] on link "Social media publications" at bounding box center [588, 30] width 103 height 18
drag, startPoint x: 595, startPoint y: 27, endPoint x: 641, endPoint y: 33, distance: 46.9
click at [641, 33] on link "**********" at bounding box center [590, 30] width 106 height 18
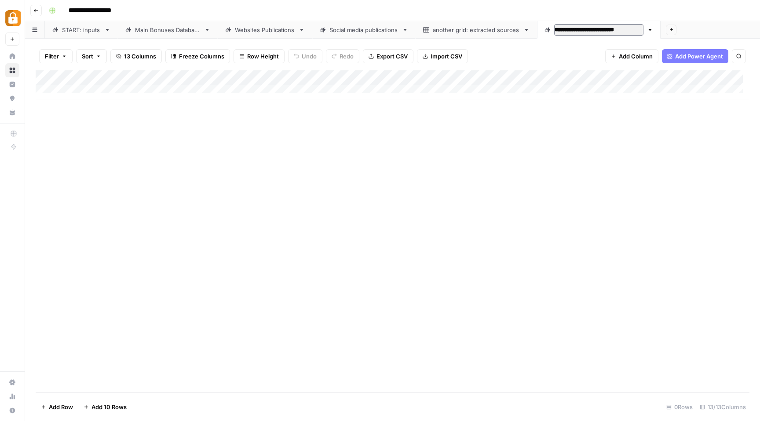
type input "**********"
click at [545, 7] on div "**********" at bounding box center [398, 11] width 706 height 14
click at [109, 405] on span "Add 10 Rows" at bounding box center [108, 407] width 35 height 9
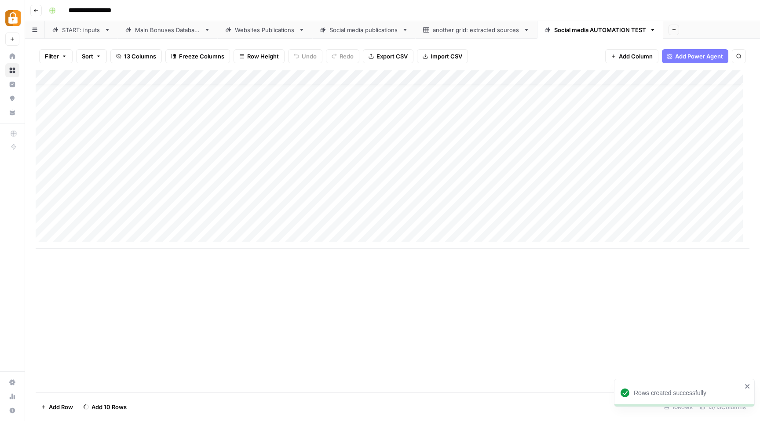
scroll to position [12, 0]
click at [109, 405] on span "Add 10 Rows" at bounding box center [108, 407] width 35 height 9
click at [344, 35] on link "Social media publications" at bounding box center [363, 30] width 103 height 18
click at [44, 243] on div "Add Column" at bounding box center [393, 231] width 714 height 322
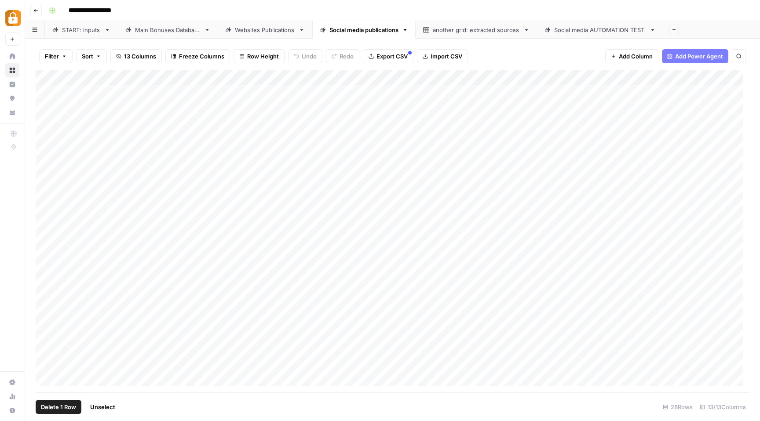
click at [578, 26] on div "Social media AUTOMATION TEST" at bounding box center [600, 30] width 92 height 9
click at [86, 92] on div "Add Column" at bounding box center [393, 231] width 714 height 322
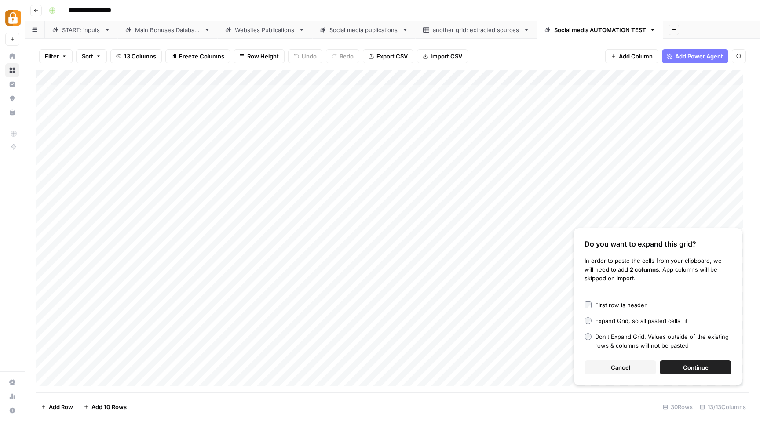
click at [687, 369] on span "Continue" at bounding box center [696, 367] width 26 height 9
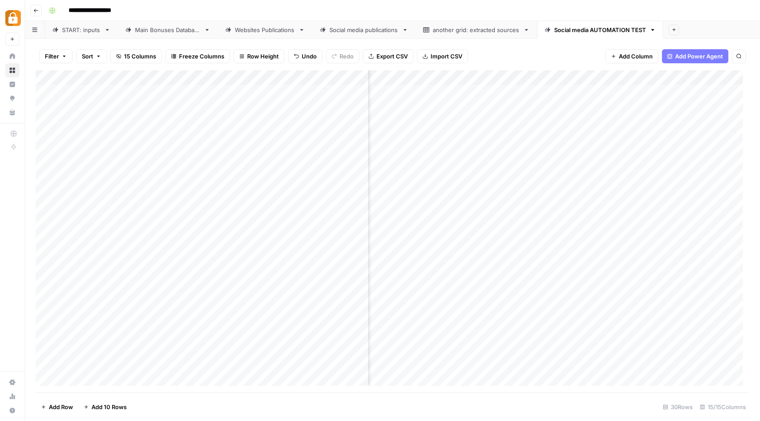
scroll to position [0, 322]
click at [695, 77] on div "Add Column" at bounding box center [393, 231] width 714 height 322
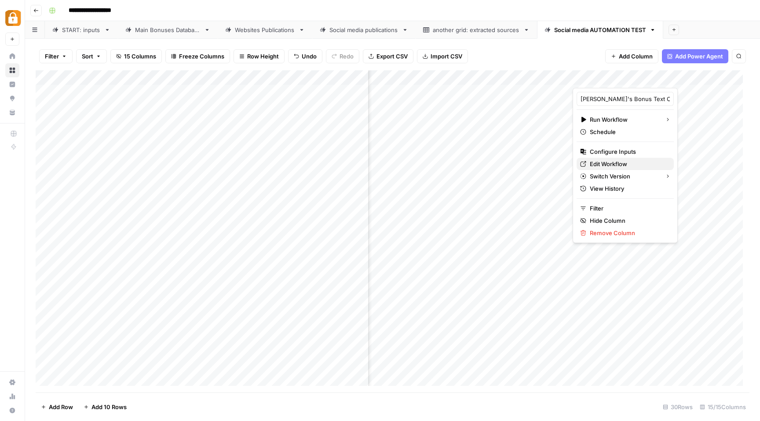
click at [608, 163] on span "Edit Workflow" at bounding box center [628, 164] width 77 height 9
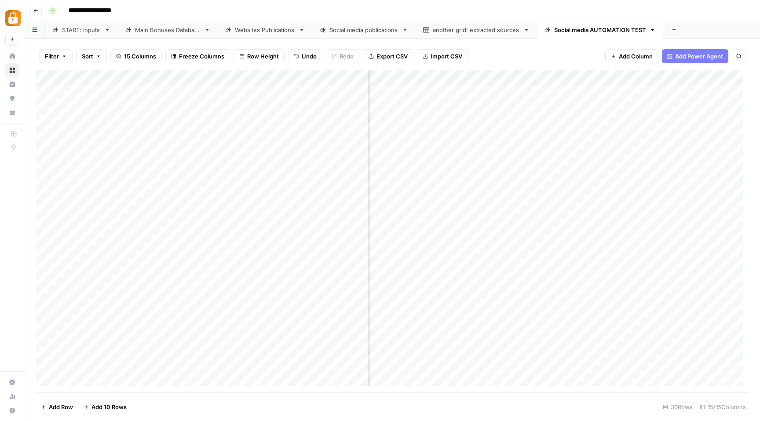
click at [663, 90] on div "Add Column" at bounding box center [393, 231] width 714 height 322
click at [583, 77] on div "Add Column" at bounding box center [393, 231] width 714 height 322
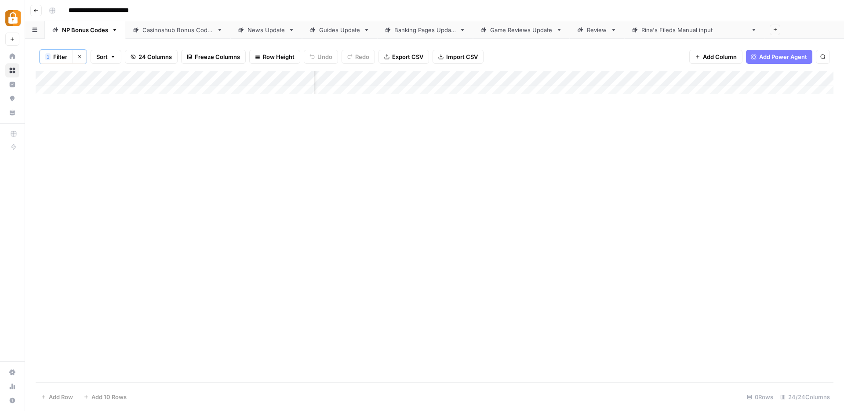
scroll to position [0, 457]
click at [297, 80] on div "Add Column" at bounding box center [435, 85] width 798 height 29
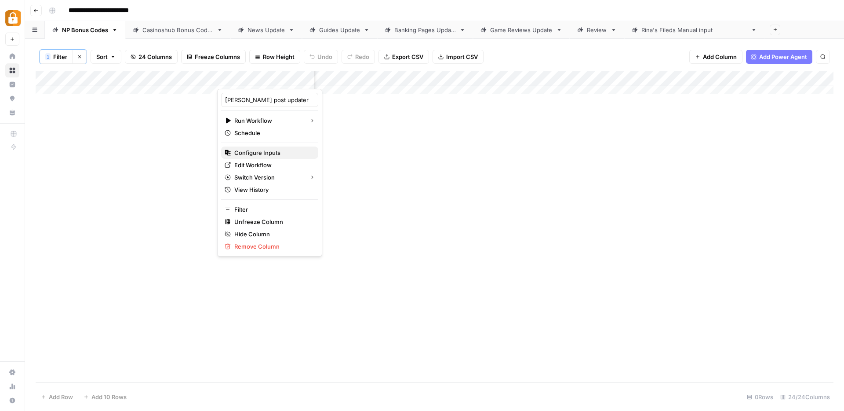
click at [269, 151] on span "Configure Inputs" at bounding box center [272, 152] width 77 height 9
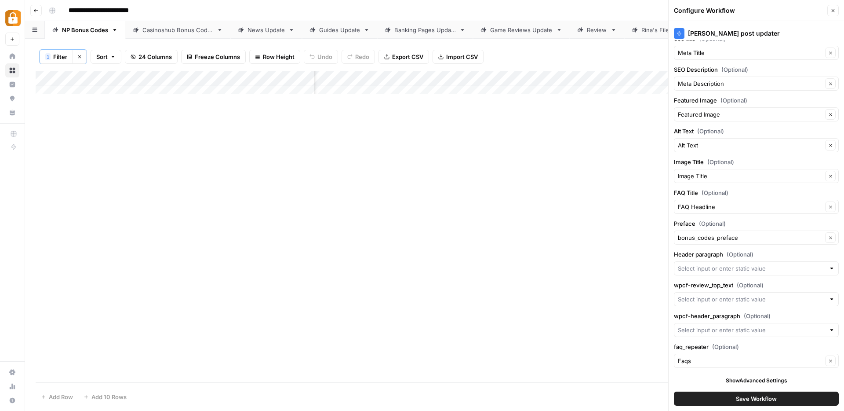
scroll to position [106, 0]
click at [838, 11] on button "Close" at bounding box center [833, 10] width 11 height 11
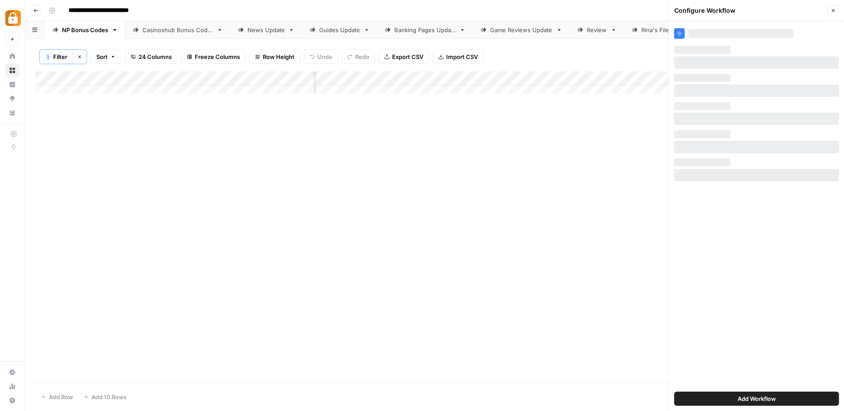
scroll to position [0, 0]
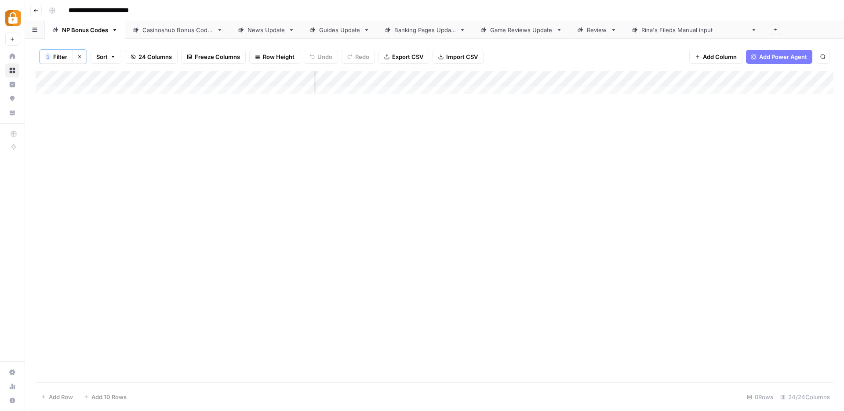
click at [439, 32] on div "Banking Pages Update" at bounding box center [425, 30] width 62 height 9
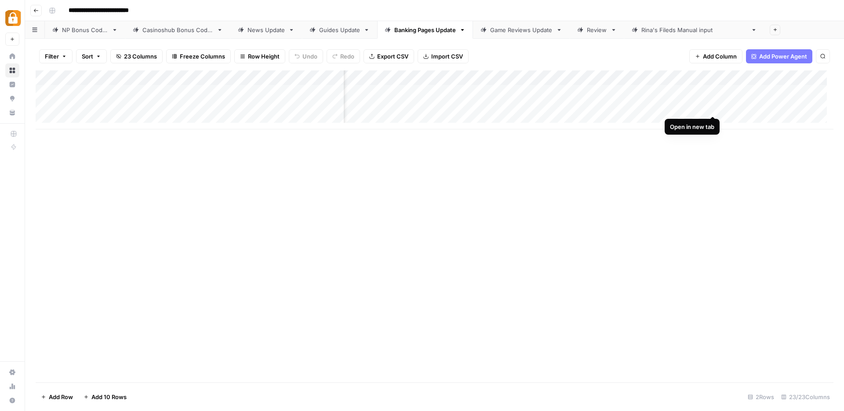
click at [711, 106] on div "Add Column" at bounding box center [435, 99] width 798 height 59
click at [714, 108] on div "Add Column" at bounding box center [435, 99] width 798 height 59
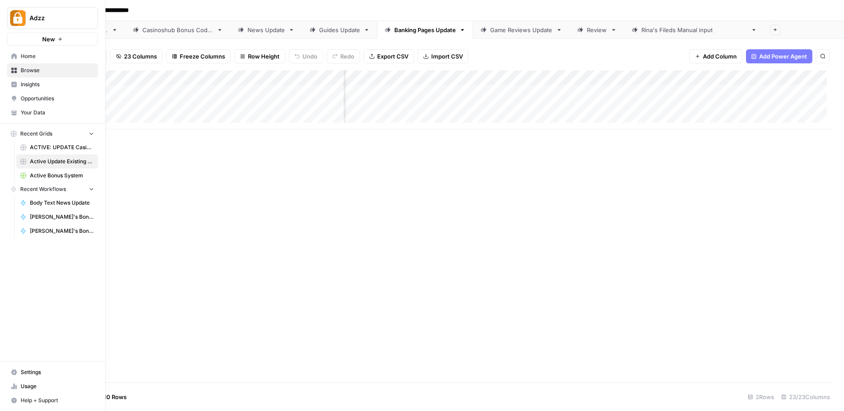
click at [26, 69] on span "Browse" at bounding box center [57, 70] width 73 height 8
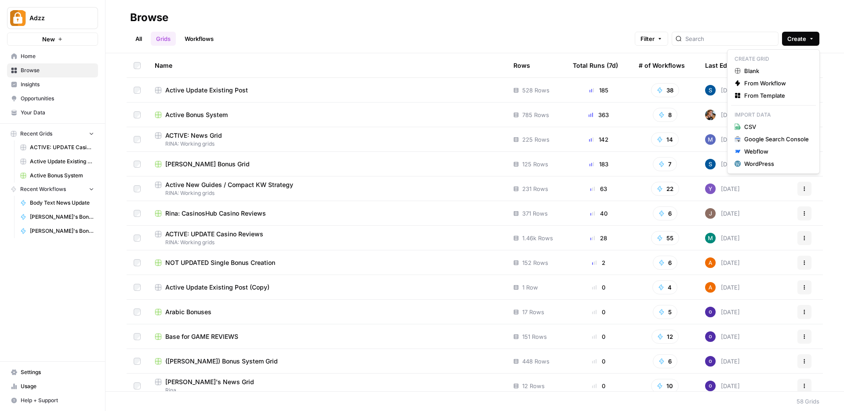
click at [791, 36] on span "Create" at bounding box center [797, 38] width 19 height 9
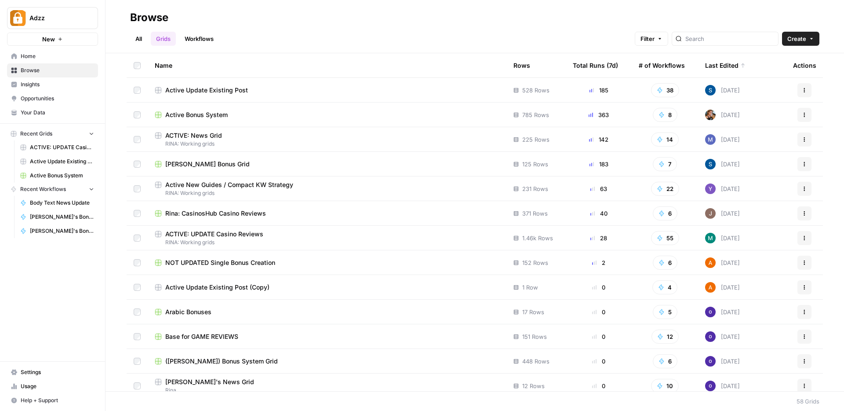
click at [205, 37] on link "Workflows" at bounding box center [199, 39] width 40 height 14
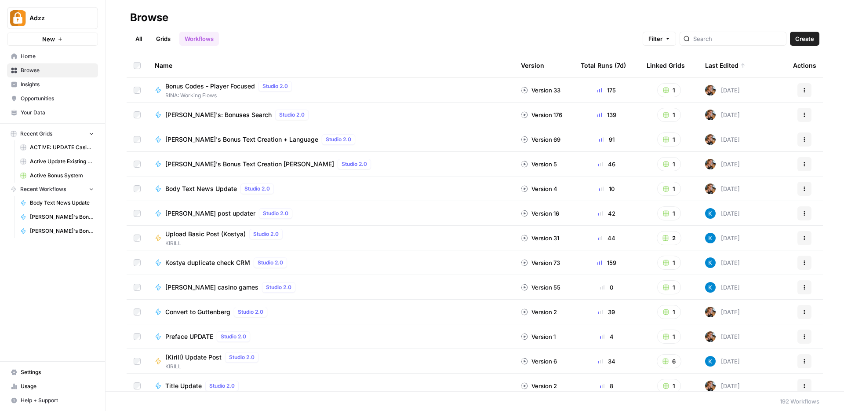
click at [810, 40] on span "Create" at bounding box center [804, 38] width 19 height 9
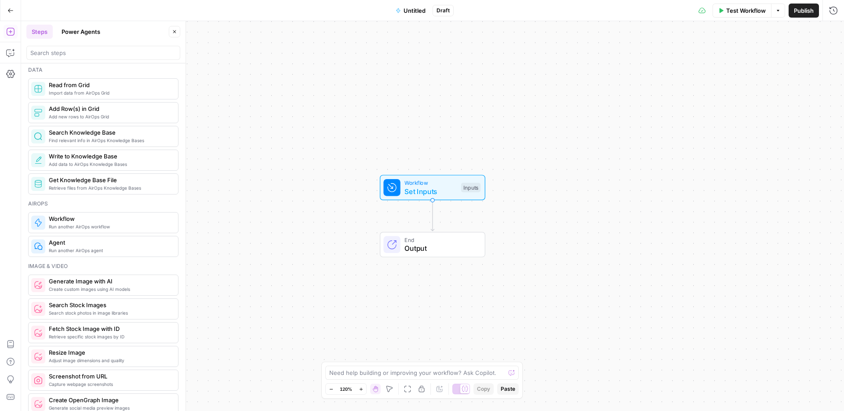
scroll to position [401, 0]
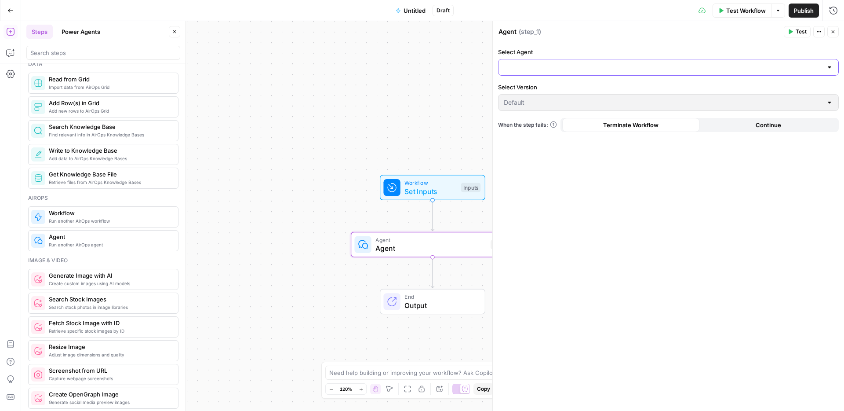
click at [524, 67] on input "Select Agent" at bounding box center [663, 67] width 319 height 9
click at [610, 37] on div "Agent Agent ( step_1 ) Test Actions Close" at bounding box center [668, 31] width 341 height 11
click at [831, 66] on div at bounding box center [829, 67] width 7 height 9
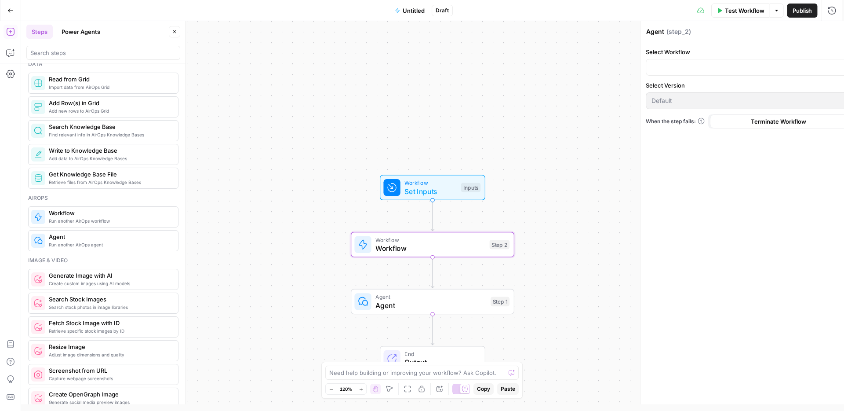
type textarea "Workflow"
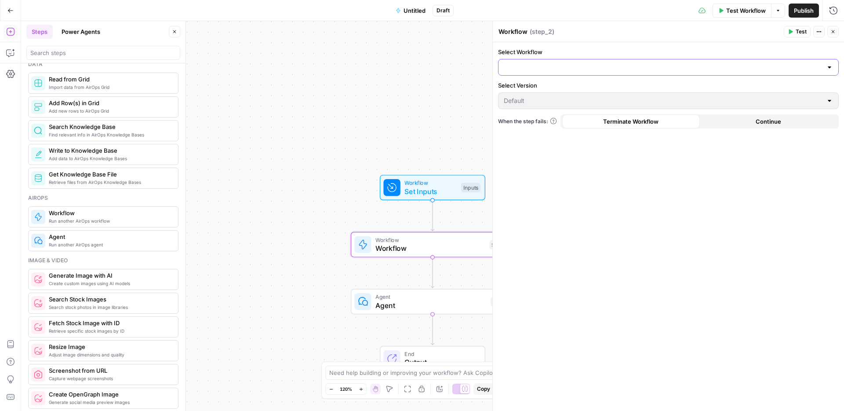
click at [646, 65] on input "Select Workflow" at bounding box center [663, 67] width 319 height 9
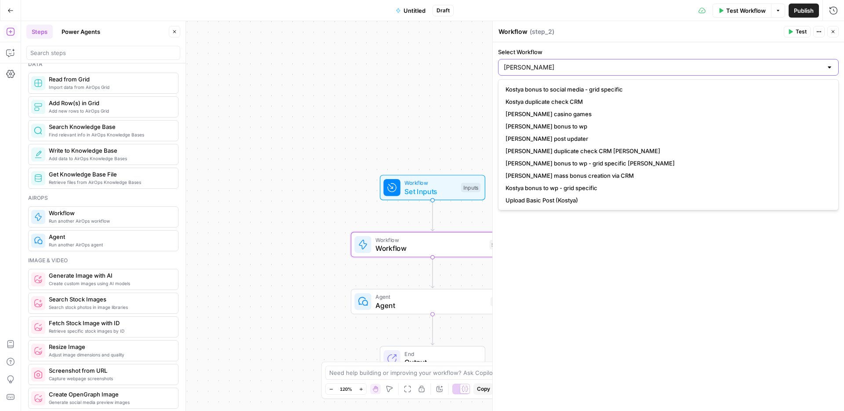
type input "[PERSON_NAME]"
click at [576, 87] on span "Kostya bonus to social media - grid specific" at bounding box center [667, 89] width 322 height 9
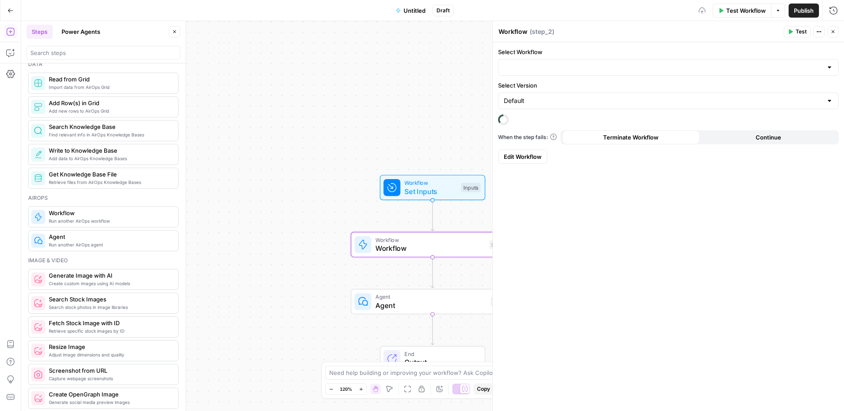
type input "Kostya bonus to social media - grid specific"
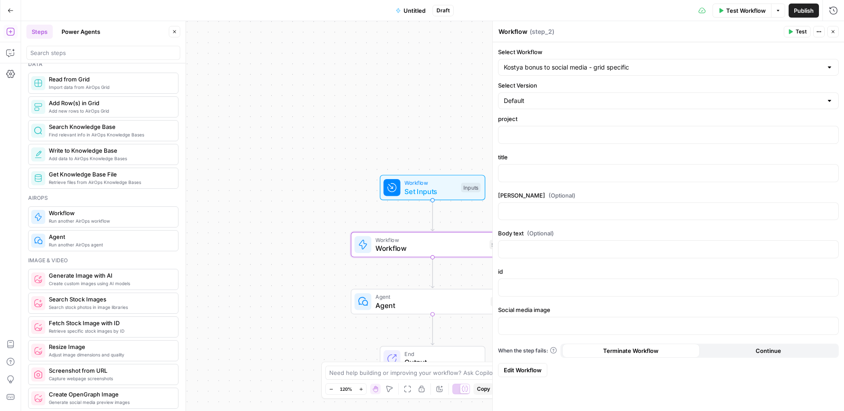
click at [834, 32] on icon "button" at bounding box center [833, 31] width 3 height 3
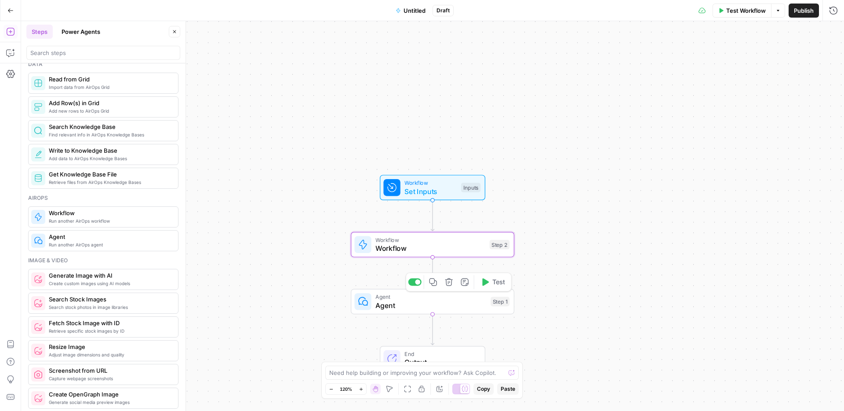
click at [439, 300] on span "Agent" at bounding box center [431, 305] width 111 height 11
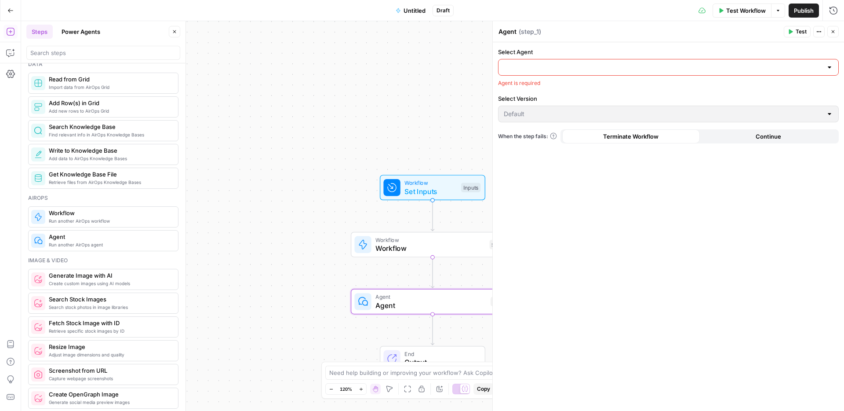
click at [538, 66] on input "Select Agent" at bounding box center [663, 67] width 319 height 9
click at [679, 95] on div "No results" at bounding box center [668, 91] width 341 height 24
click at [669, 44] on form "Select Agent Agent is required Select Version Default When the step fails: Term…" at bounding box center [668, 95] width 351 height 106
click at [832, 32] on icon "button" at bounding box center [833, 31] width 5 height 5
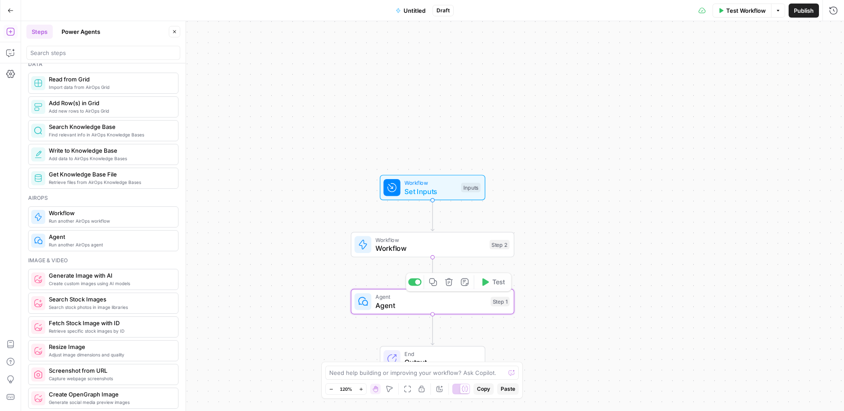
click at [460, 247] on span "Workflow" at bounding box center [431, 248] width 110 height 11
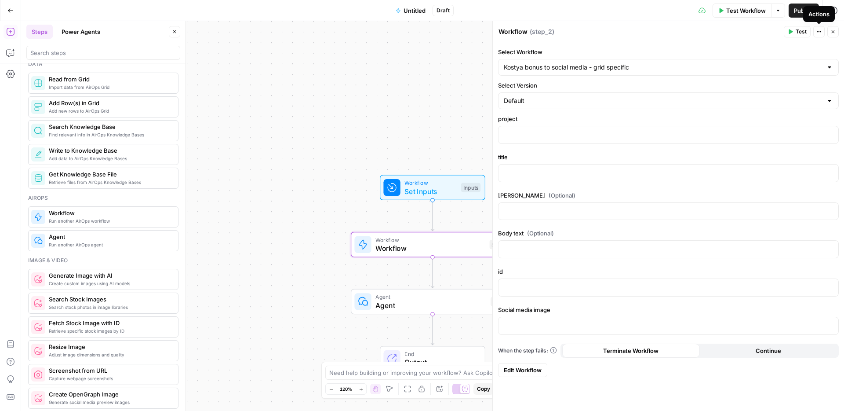
click at [819, 30] on icon "button" at bounding box center [819, 31] width 5 height 5
click at [621, 31] on div "Workflow Workflow ( step_2 )" at bounding box center [639, 32] width 283 height 10
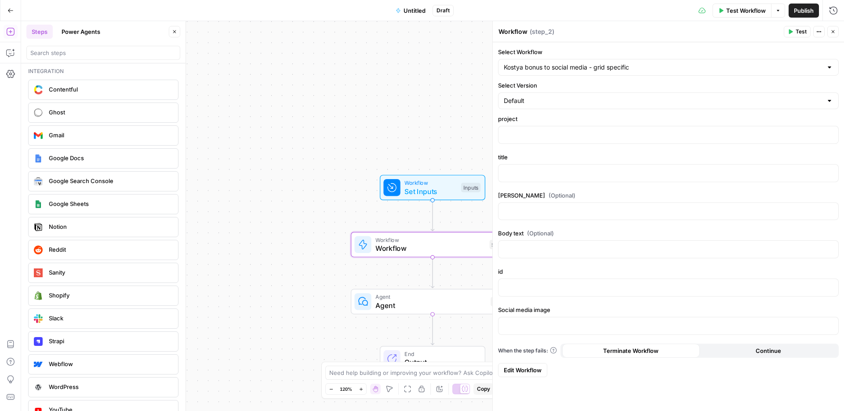
scroll to position [1569, 0]
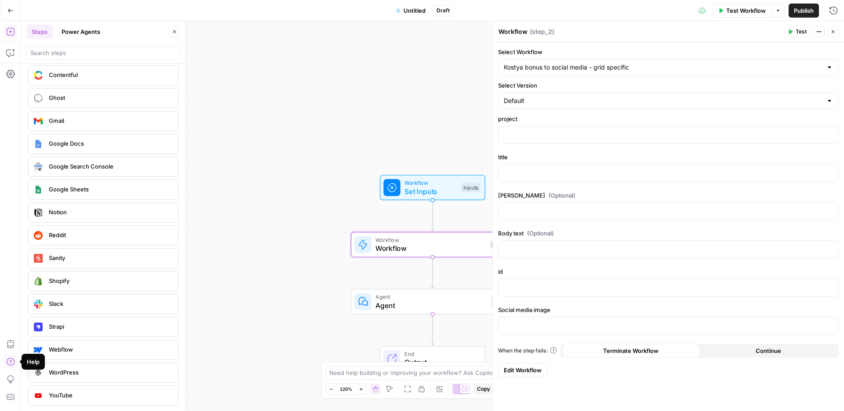
click at [11, 361] on icon "button" at bounding box center [10, 361] width 9 height 9
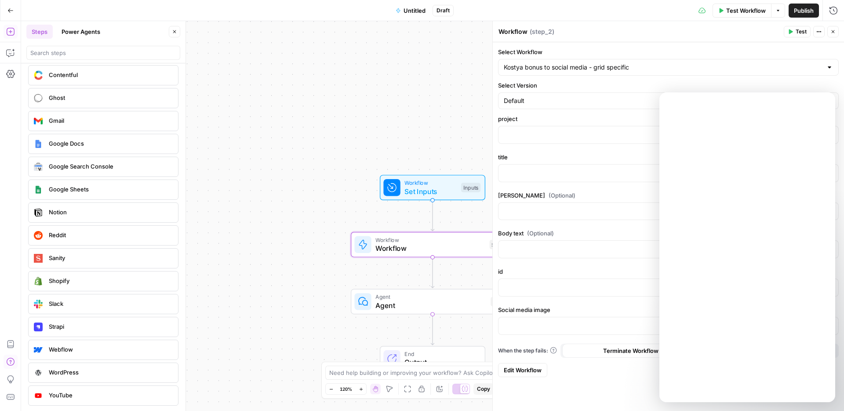
scroll to position [0, 0]
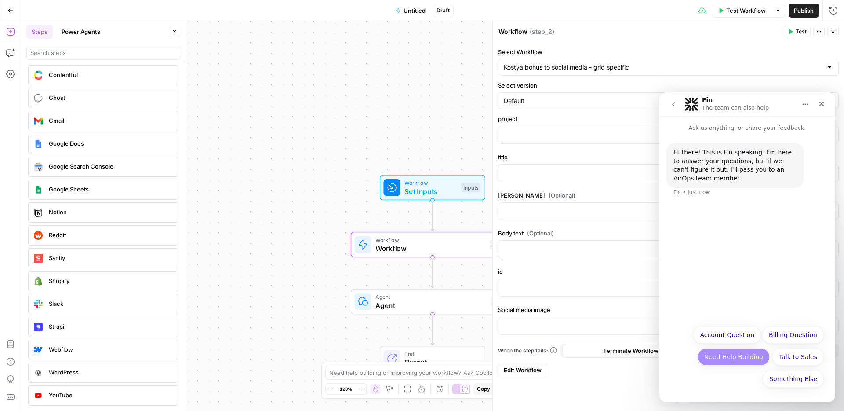
click at [746, 356] on button "Need Help Building" at bounding box center [734, 357] width 72 height 18
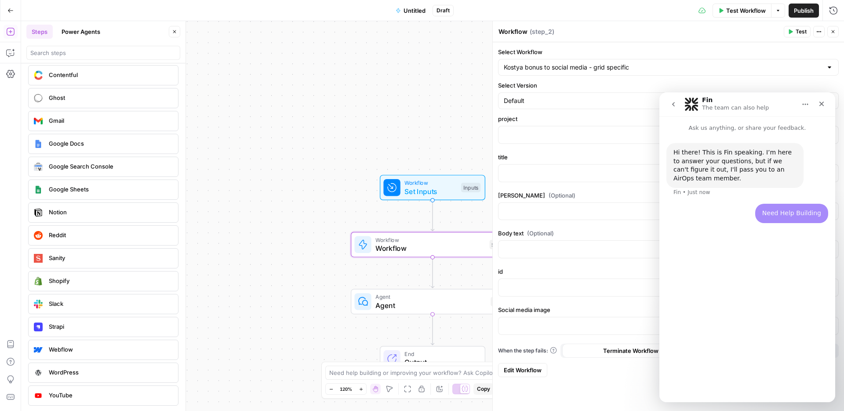
click at [748, 247] on div "Hi there! This is Fin speaking. I’m here to answer your questions, but if we ca…" at bounding box center [748, 263] width 176 height 262
click at [740, 340] on div "Hi there! This is Fin speaking. I’m here to answer your questions, but if we ca…" at bounding box center [748, 263] width 176 height 262
click at [710, 189] on div "Hi there! This is Fin speaking. I’m here to answer your questions, but if we ca…" at bounding box center [748, 173] width 162 height 61
click at [806, 109] on button "Home" at bounding box center [805, 104] width 17 height 17
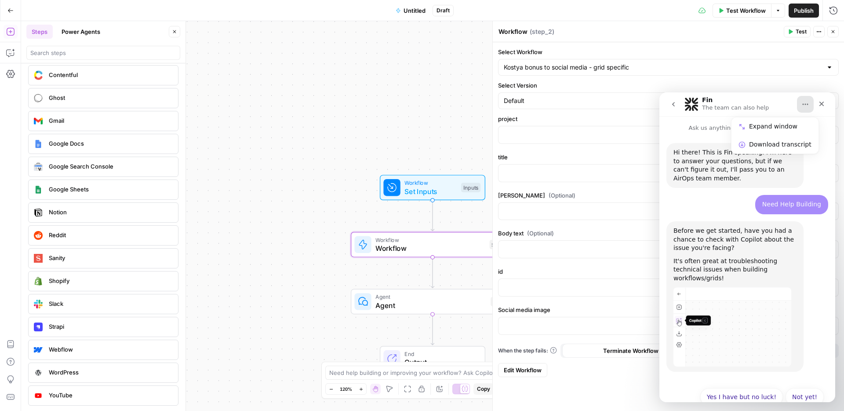
scroll to position [10, 0]
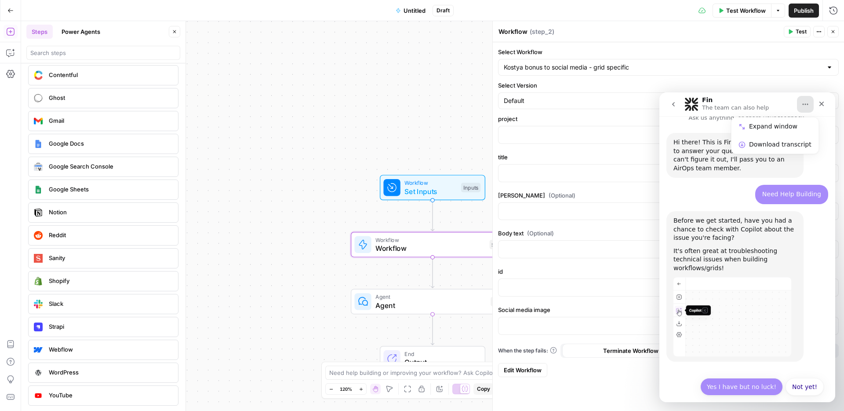
click at [729, 378] on button "Yes I have but no luck!" at bounding box center [742, 387] width 83 height 18
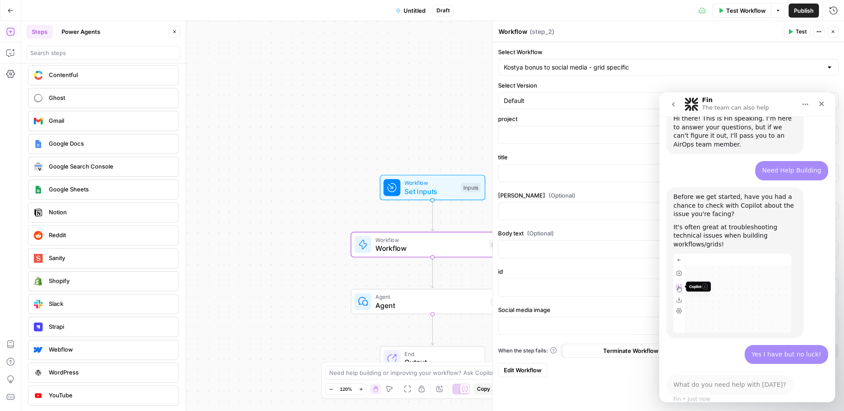
scroll to position [40, 0]
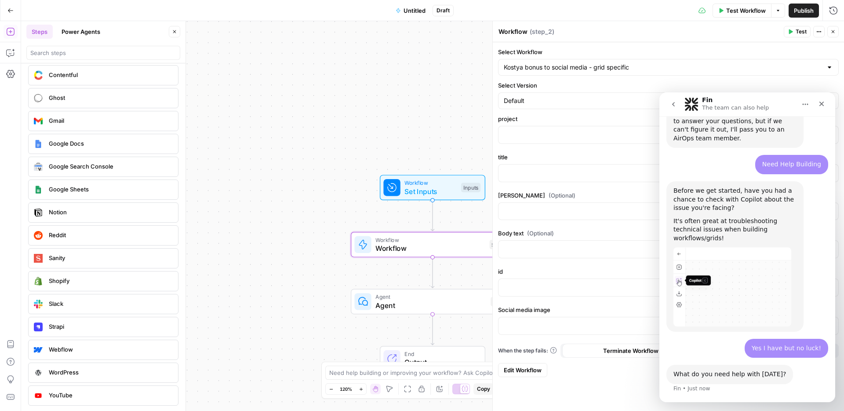
click at [695, 387] on div "What do you need help with [DATE]? Fin • Just now" at bounding box center [748, 384] width 162 height 39
click at [691, 381] on div "What do you need help with [DATE]? Fin • Just now" at bounding box center [748, 380] width 162 height 30
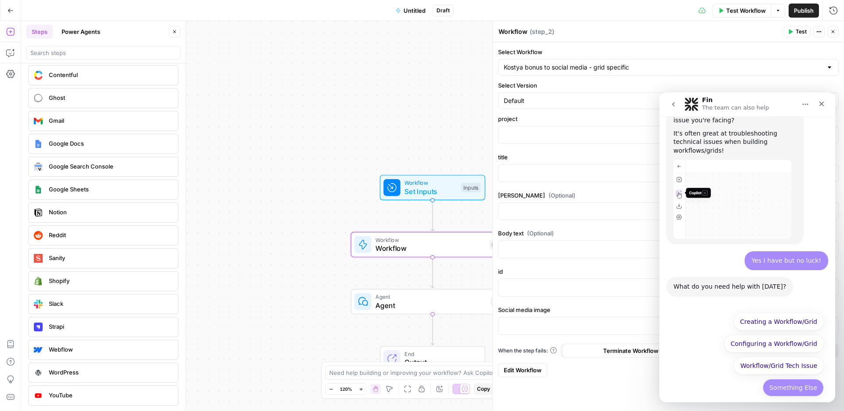
click at [794, 379] on button "Something Else" at bounding box center [793, 388] width 61 height 18
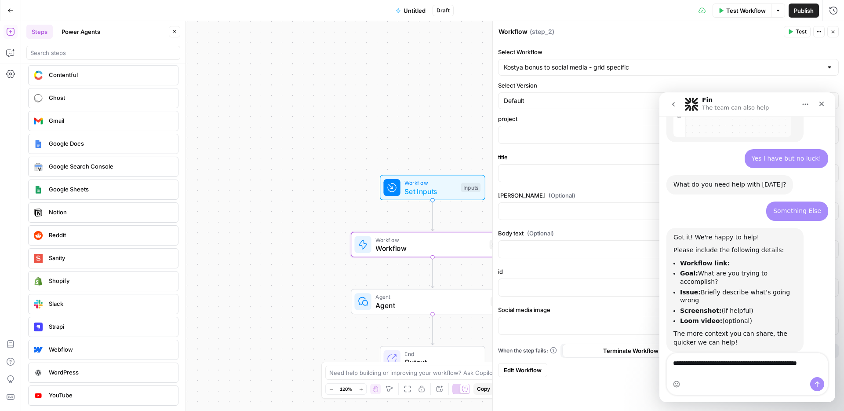
scroll to position [238, 0]
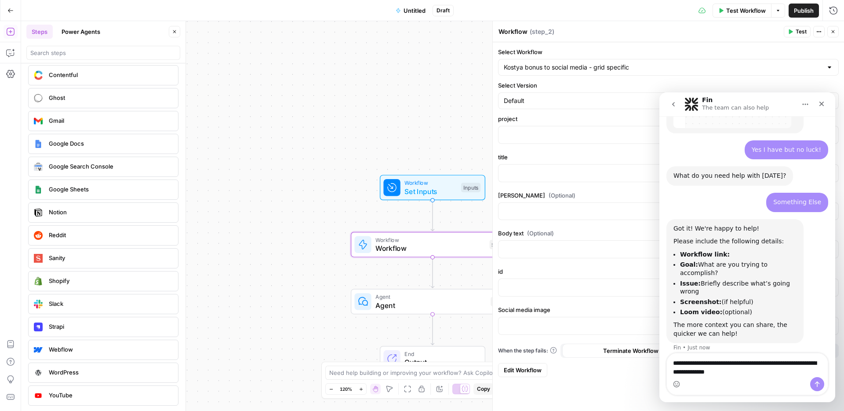
click at [726, 372] on textarea "**********" at bounding box center [747, 365] width 161 height 24
click at [760, 368] on textarea "**********" at bounding box center [747, 365] width 161 height 24
type textarea "**********"
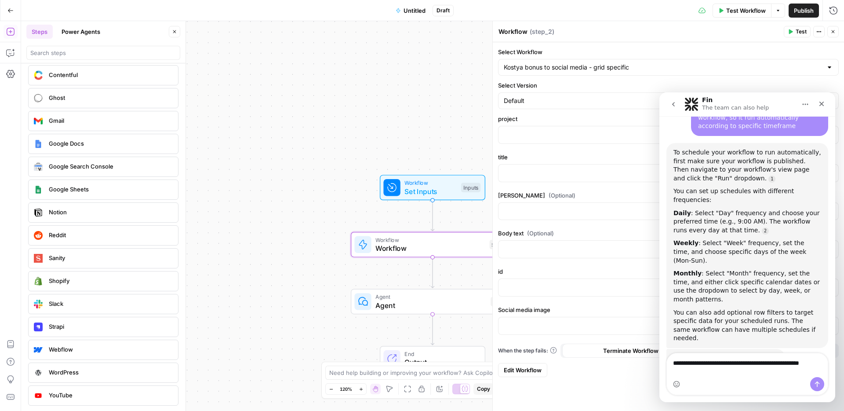
scroll to position [496, 0]
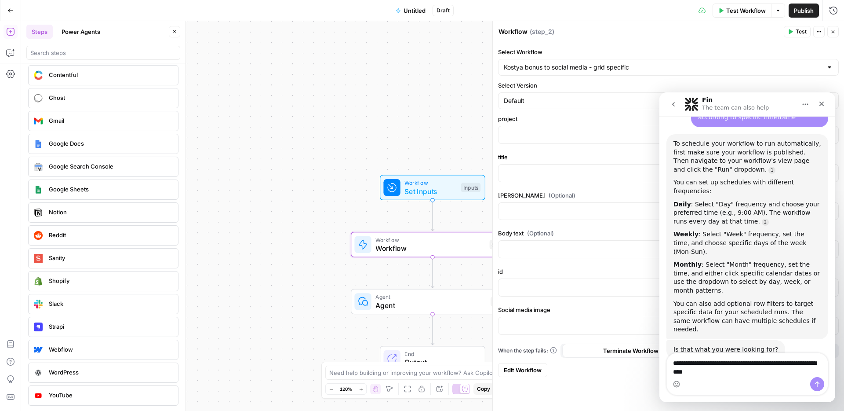
type textarea "**********"
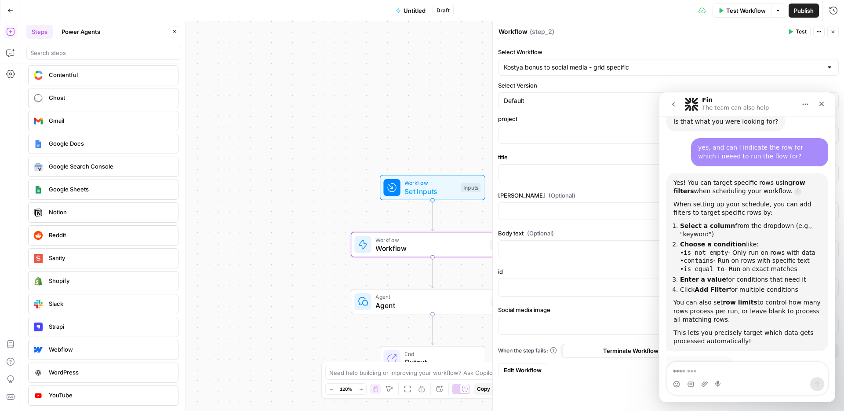
scroll to position [727, 0]
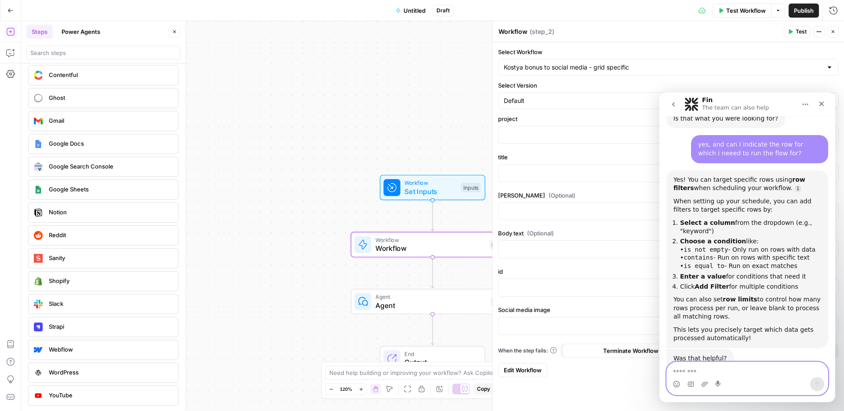
click at [688, 370] on textarea "Message…" at bounding box center [747, 369] width 161 height 15
drag, startPoint x: 746, startPoint y: 368, endPoint x: 1317, endPoint y: 474, distance: 580.5
click at [660, 383] on html "Fin The team can also help Ask us anything, or share your feedback. Hi there! T…" at bounding box center [748, 247] width 176 height 310
click at [724, 366] on textarea "**********" at bounding box center [747, 369] width 161 height 15
drag, startPoint x: 744, startPoint y: 369, endPoint x: 668, endPoint y: 371, distance: 76.5
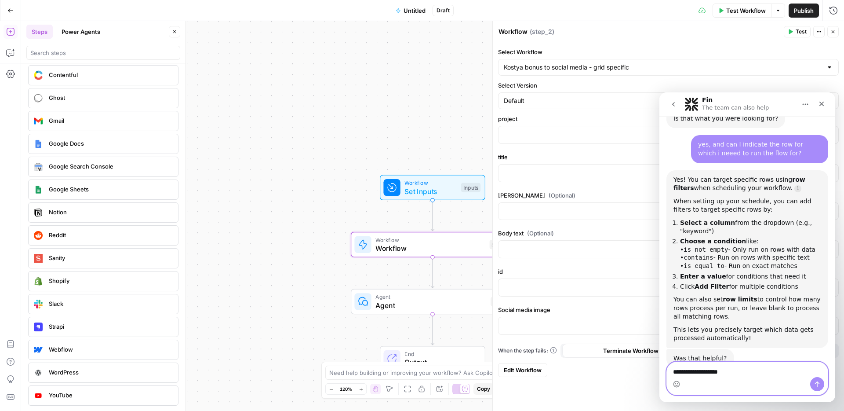
click at [668, 371] on textarea "**********" at bounding box center [747, 369] width 161 height 15
type textarea "*"
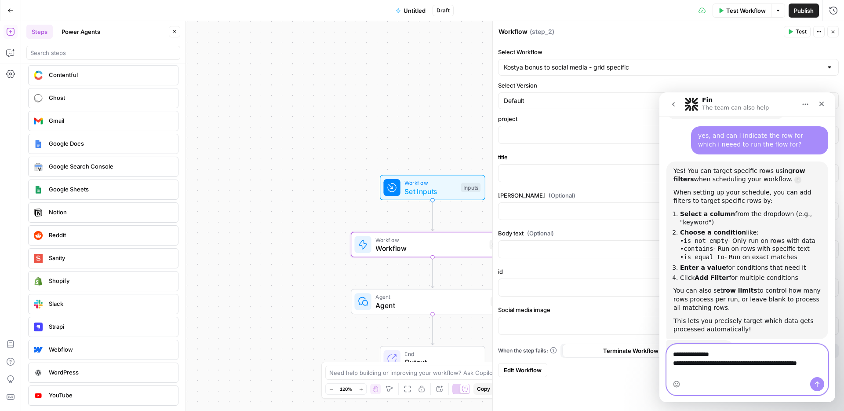
scroll to position [745, 0]
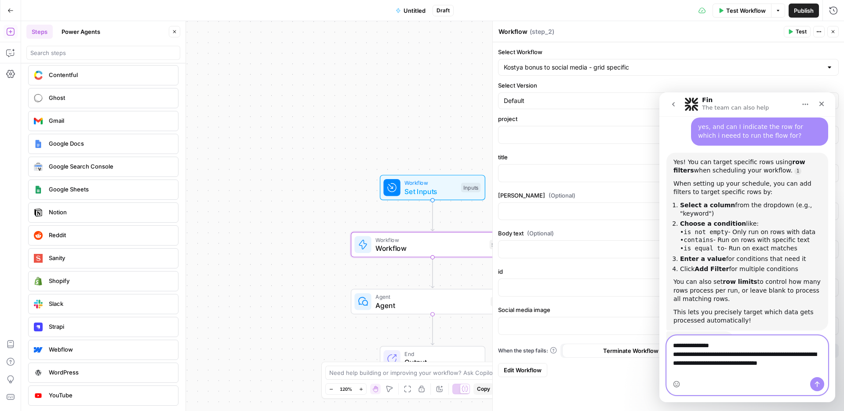
type textarea "**********"
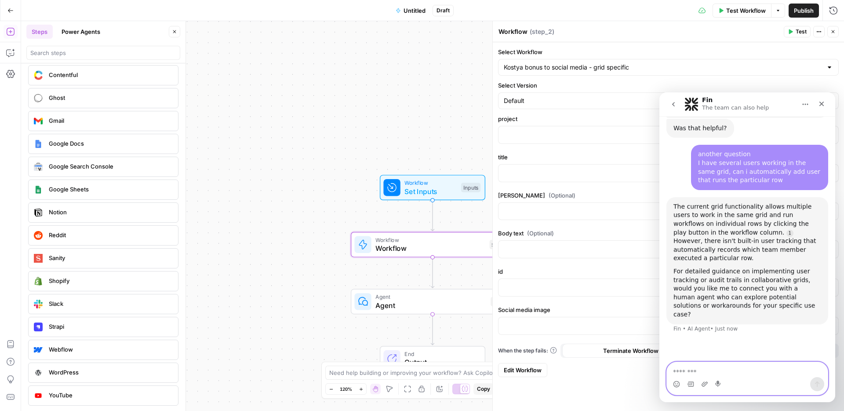
scroll to position [964, 0]
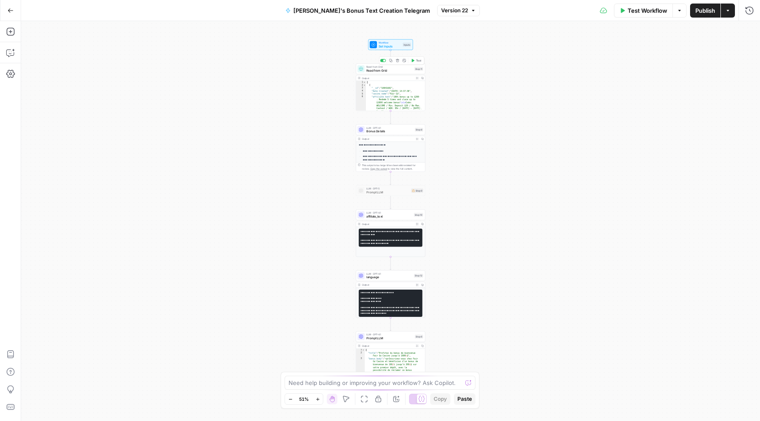
click at [382, 71] on span "Read from Grid" at bounding box center [389, 70] width 46 height 4
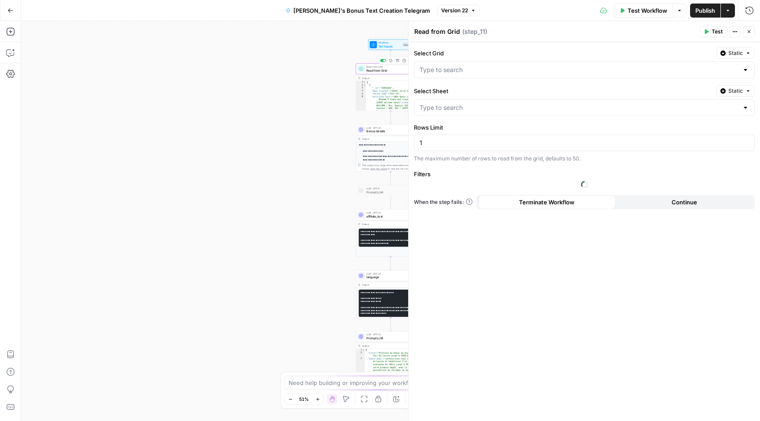
type input "Active Bonus System"
type input "Main Bonuses Database"
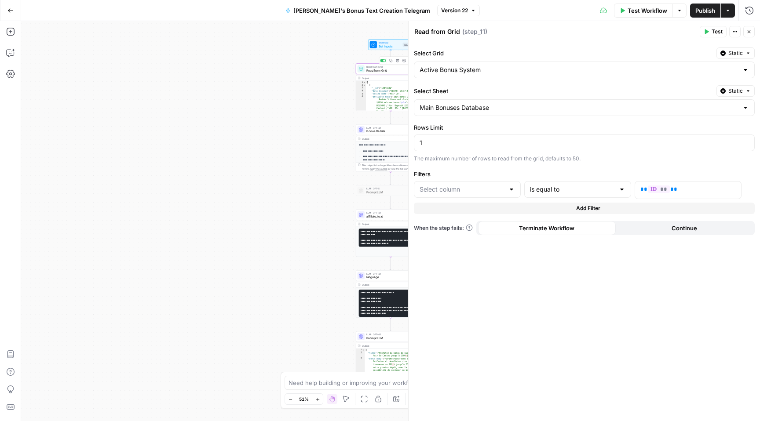
type input "id"
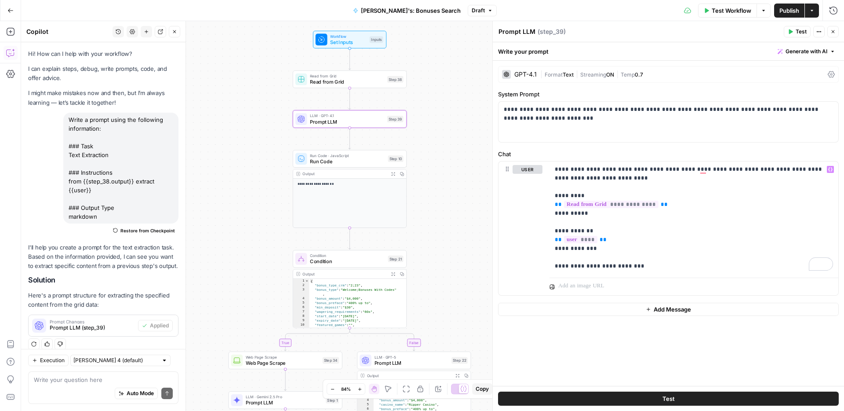
scroll to position [18, 0]
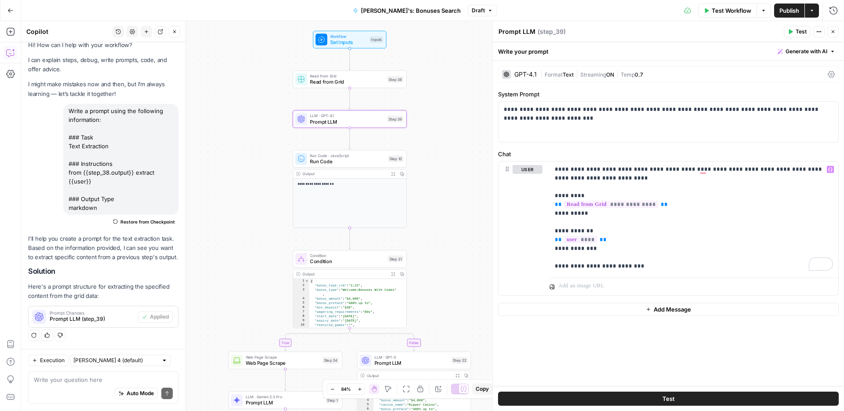
click at [14, 11] on button "Go Back" at bounding box center [11, 11] width 16 height 16
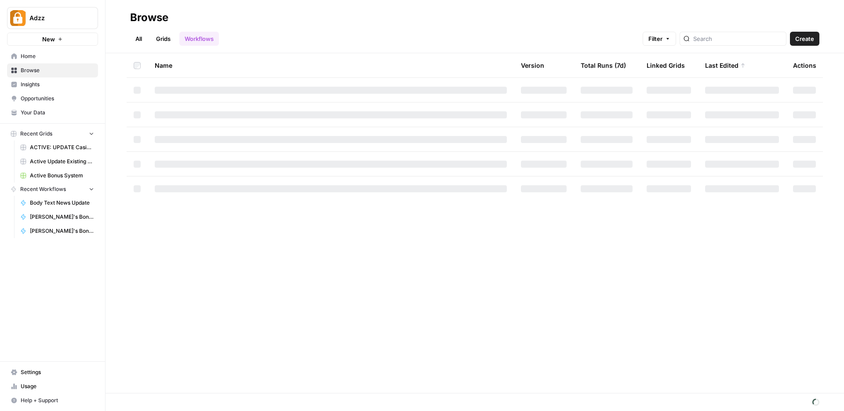
click at [60, 73] on span "Browse" at bounding box center [57, 70] width 73 height 8
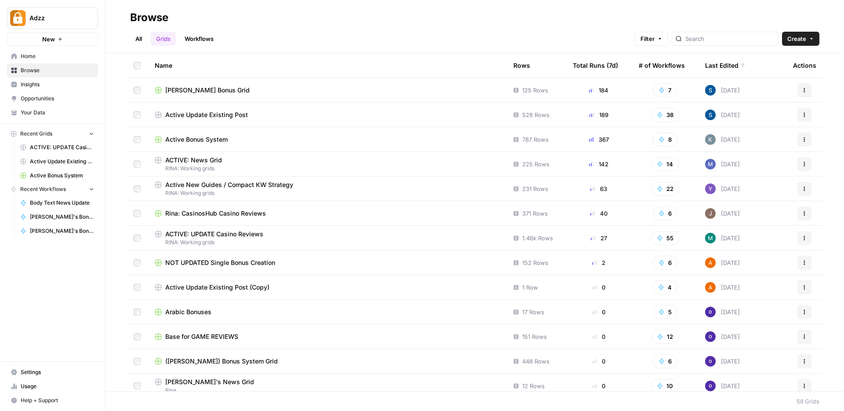
click at [220, 140] on span "Active Bonus System" at bounding box center [196, 139] width 62 height 9
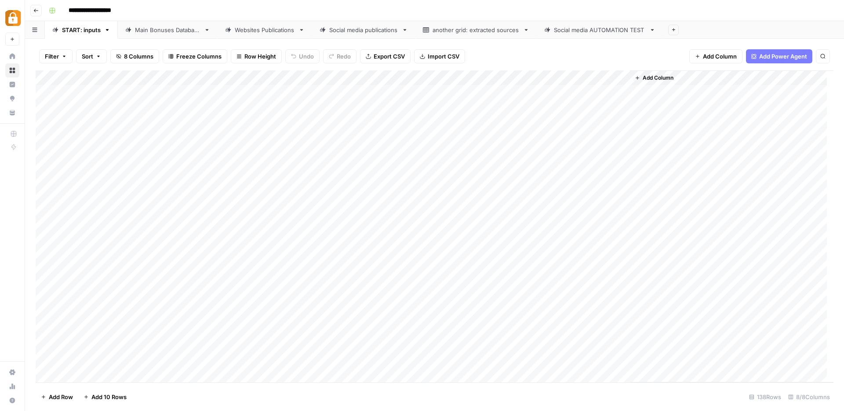
click at [609, 33] on div "Social media AUTOMATION TEST" at bounding box center [600, 30] width 92 height 9
click at [629, 92] on div "Add Column" at bounding box center [435, 226] width 798 height 312
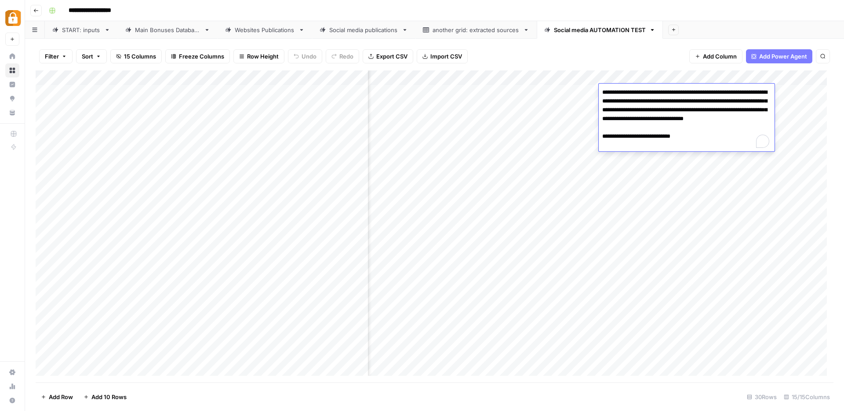
click at [675, 205] on div "Add Column" at bounding box center [435, 226] width 798 height 312
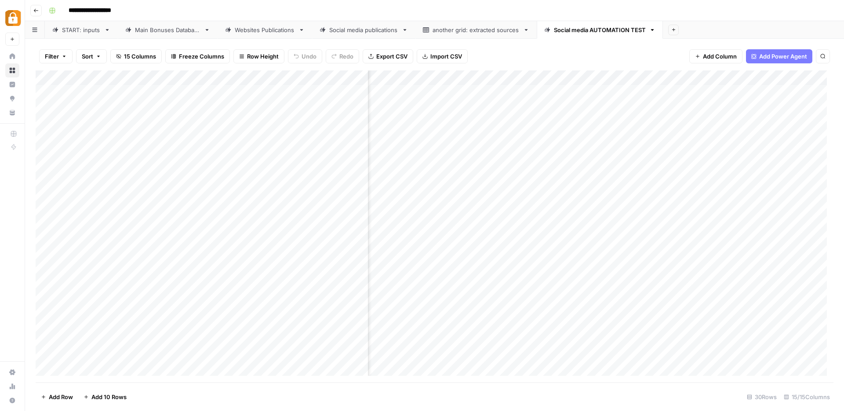
click at [581, 77] on div "Add Column" at bounding box center [435, 226] width 798 height 312
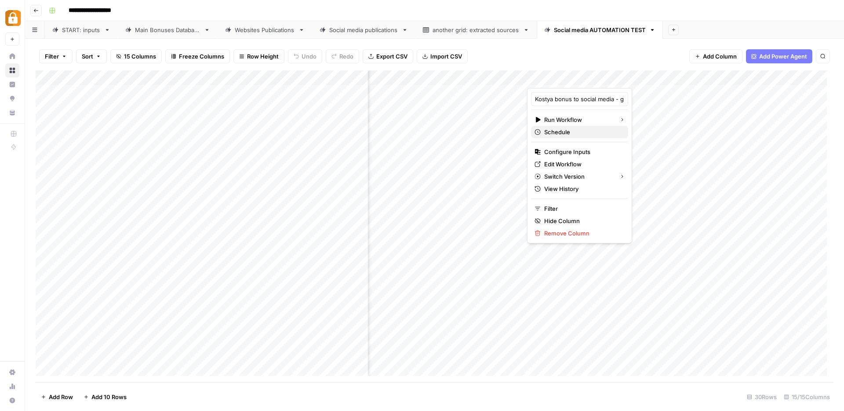
click at [558, 133] on span "Schedule" at bounding box center [582, 132] width 77 height 9
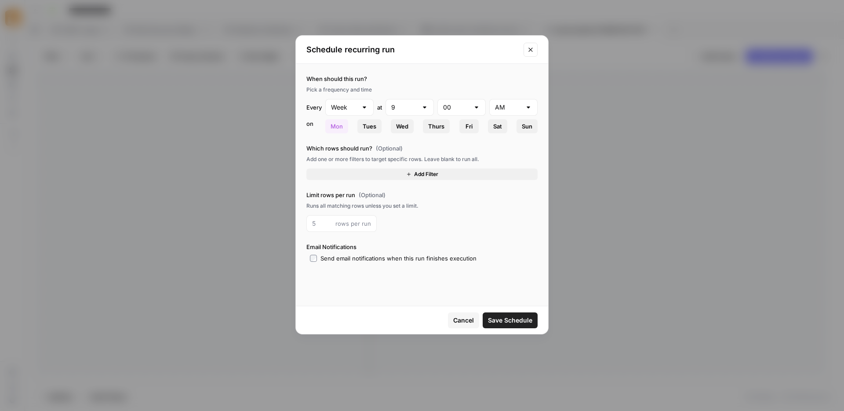
click at [367, 106] on div at bounding box center [364, 107] width 7 height 9
click at [355, 129] on span "Day" at bounding box center [348, 129] width 30 height 9
type input "Day"
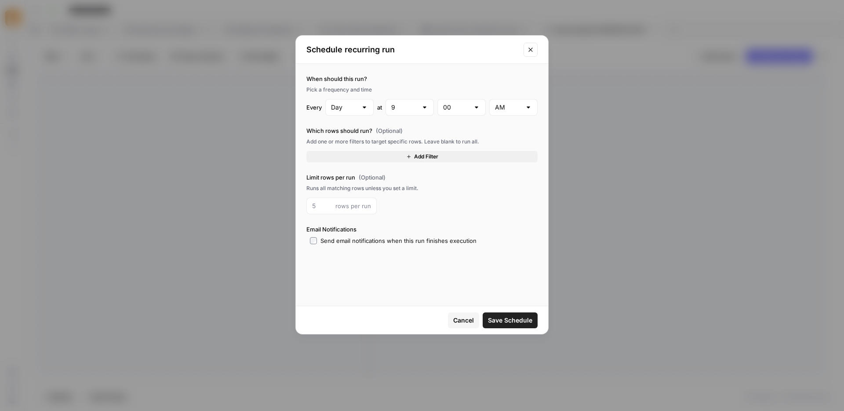
click at [435, 155] on span "Add Filter" at bounding box center [426, 157] width 24 height 8
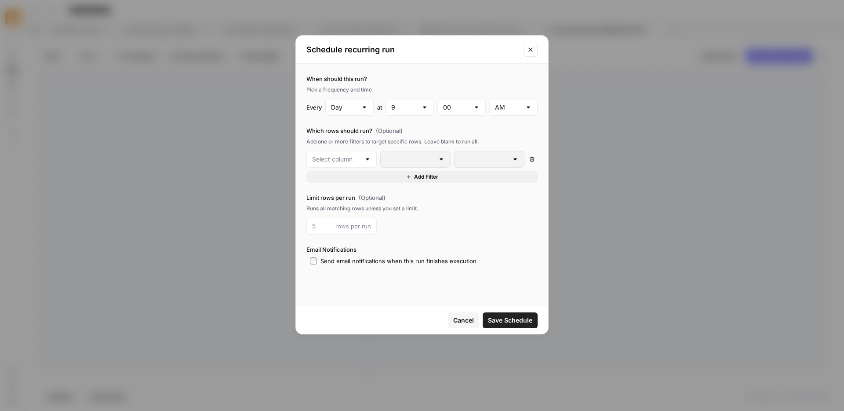
click at [362, 163] on div at bounding box center [341, 159] width 70 height 17
click at [537, 48] on button "Close modal" at bounding box center [531, 50] width 14 height 14
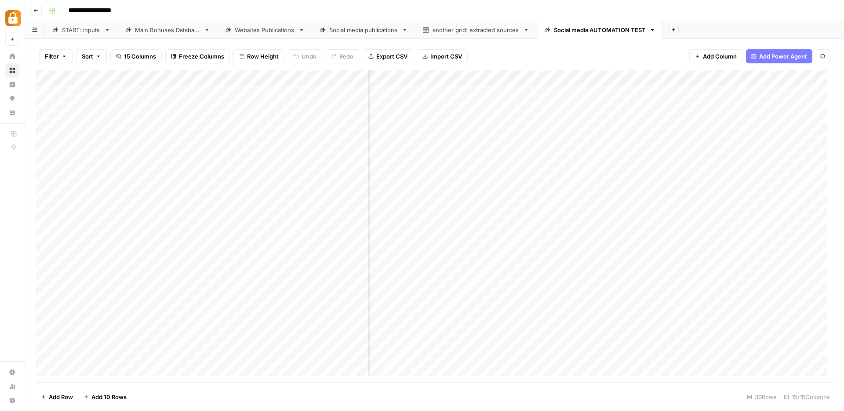
scroll to position [0, 740]
click at [576, 77] on div "Add Column" at bounding box center [435, 226] width 798 height 312
click at [562, 99] on input "Status" at bounding box center [578, 99] width 89 height 9
drag, startPoint x: 562, startPoint y: 99, endPoint x: 532, endPoint y: 100, distance: 30.4
click at [532, 100] on div "Status" at bounding box center [578, 99] width 97 height 14
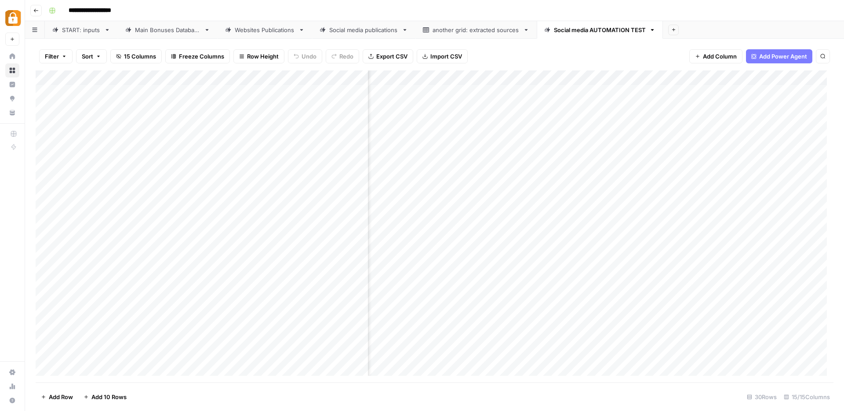
click at [554, 92] on div "Add Column" at bounding box center [435, 226] width 798 height 312
click at [45, 91] on div "Add Column" at bounding box center [435, 226] width 798 height 312
click at [106, 105] on body "**********" at bounding box center [422, 205] width 844 height 411
click at [234, 105] on div "Add Column" at bounding box center [435, 226] width 798 height 312
click at [91, 105] on div "Add Column" at bounding box center [435, 226] width 798 height 312
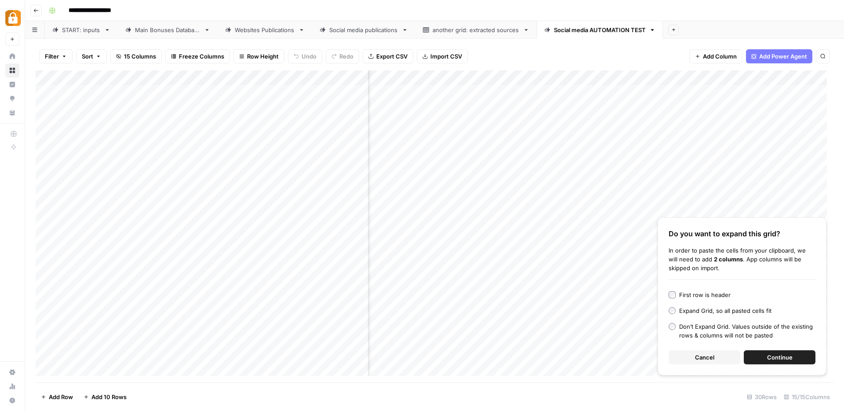
click at [793, 360] on button "Continue" at bounding box center [780, 357] width 72 height 14
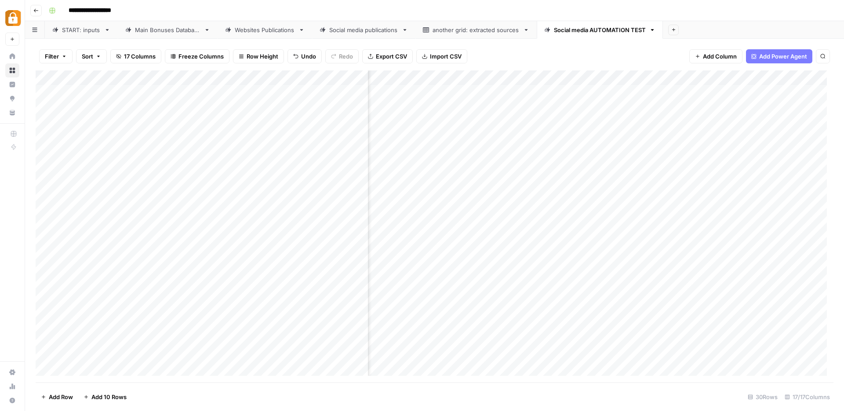
click at [91, 120] on div "Add Column" at bounding box center [435, 226] width 798 height 312
click at [126, 135] on div "Add Column" at bounding box center [435, 226] width 798 height 312
click at [750, 106] on div "Add Column" at bounding box center [435, 226] width 798 height 312
click at [752, 88] on div "Add Column" at bounding box center [435, 226] width 798 height 312
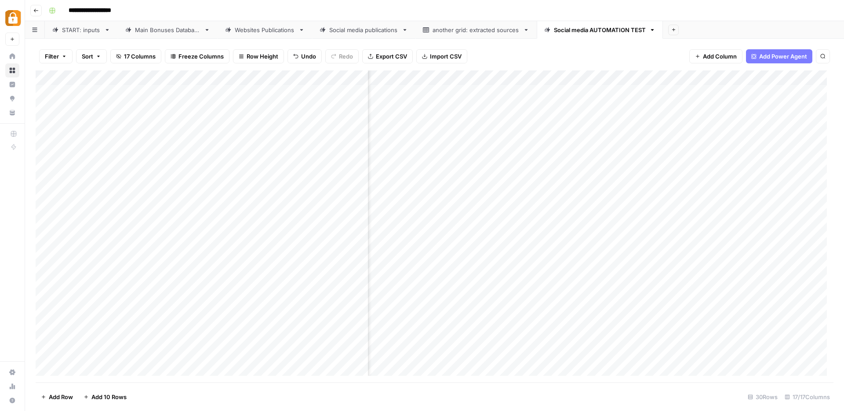
scroll to position [0, 740]
click at [557, 109] on div "Add Column" at bounding box center [435, 226] width 798 height 312
click at [555, 135] on div "Add Column" at bounding box center [435, 226] width 798 height 312
click at [547, 187] on div "Add Column" at bounding box center [435, 226] width 798 height 312
click at [510, 77] on div "Add Column" at bounding box center [435, 226] width 798 height 312
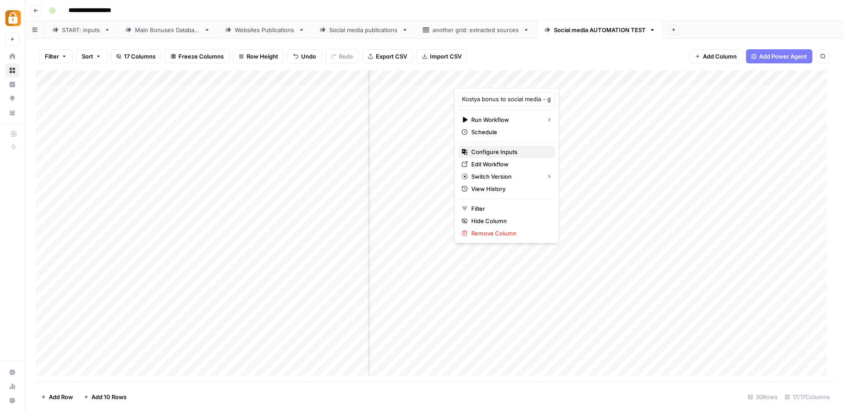
click at [493, 150] on span "Configure Inputs" at bounding box center [509, 151] width 77 height 9
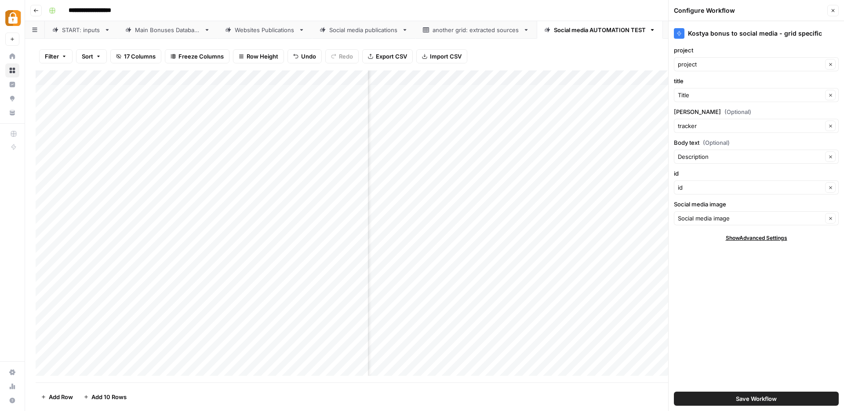
click at [731, 400] on button "Save Workflow" at bounding box center [756, 398] width 165 height 14
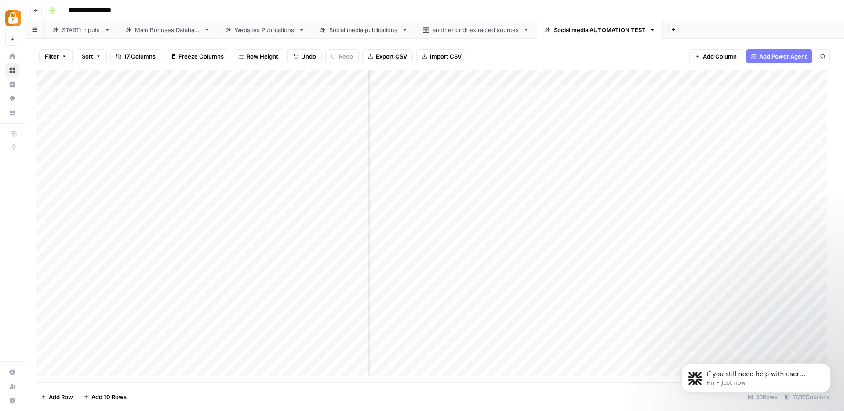
scroll to position [0, 0]
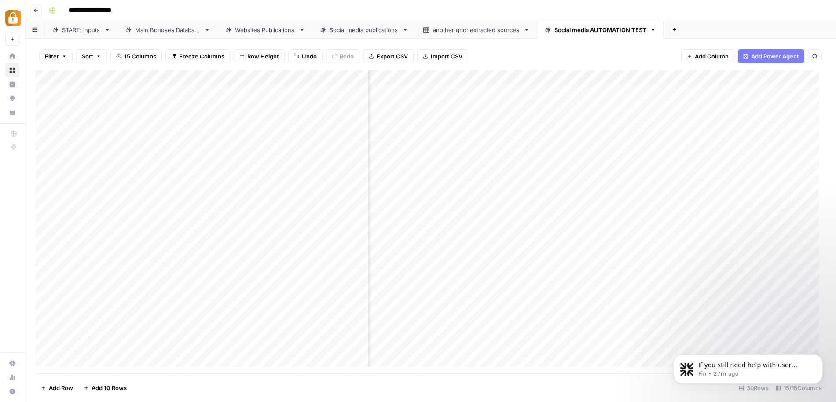
scroll to position [0, 664]
